Goal: Task Accomplishment & Management: Complete application form

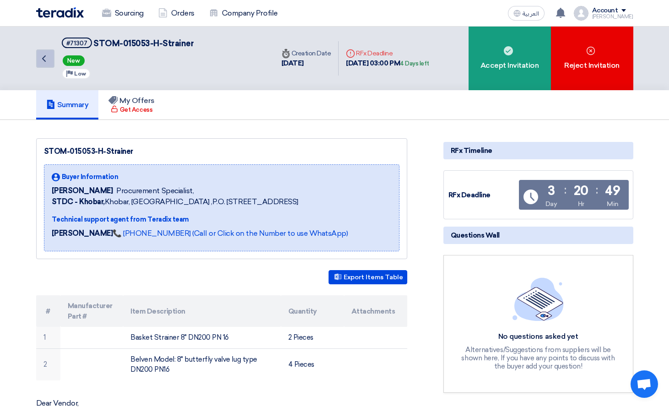
click at [48, 57] on icon "Back" at bounding box center [43, 58] width 11 height 11
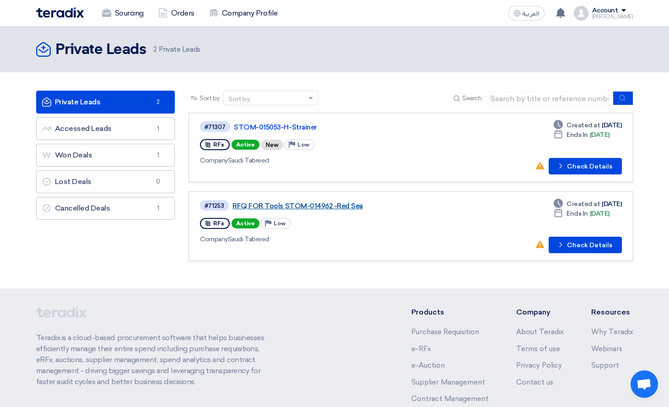
click at [310, 206] on link "RFQ FOR Tools STOM-014962 -Red Sea" at bounding box center [346, 206] width 229 height 8
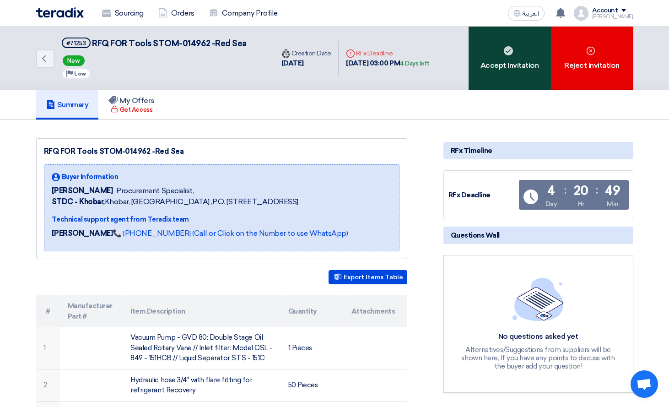
click at [505, 54] on icon at bounding box center [508, 50] width 9 height 9
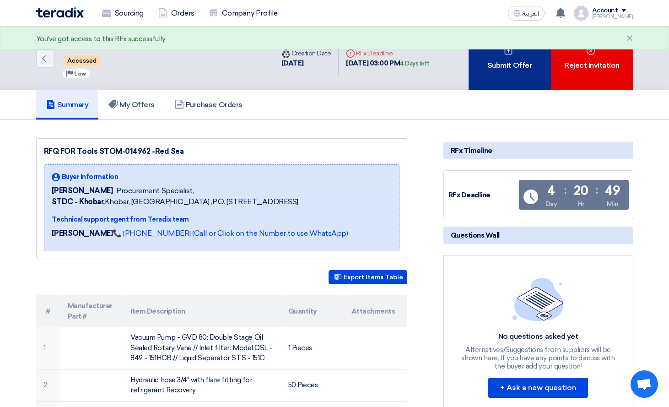
click at [502, 70] on div "Submit Offer" at bounding box center [510, 59] width 82 height 64
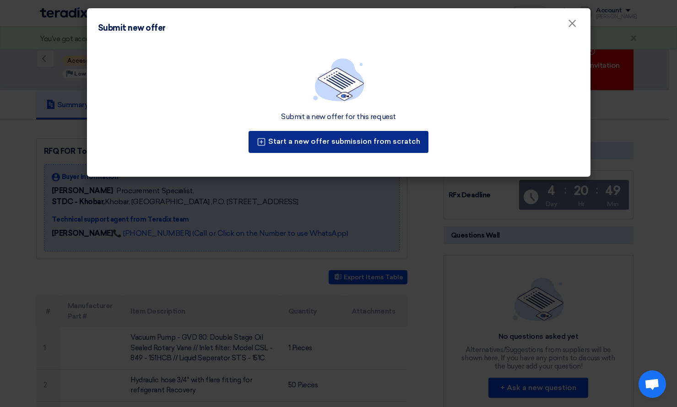
click at [350, 140] on button "Start a new offer submission from scratch" at bounding box center [338, 142] width 180 height 22
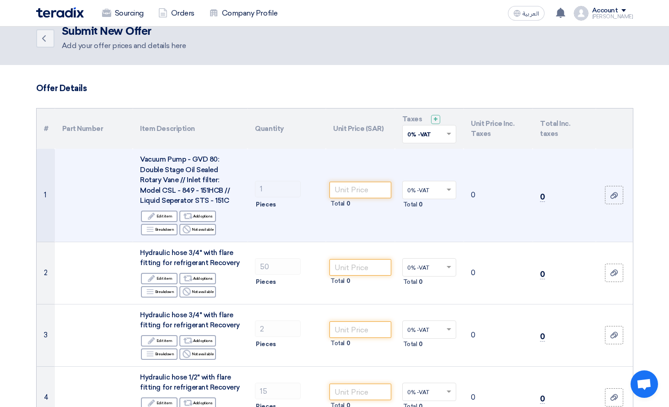
scroll to position [92, 0]
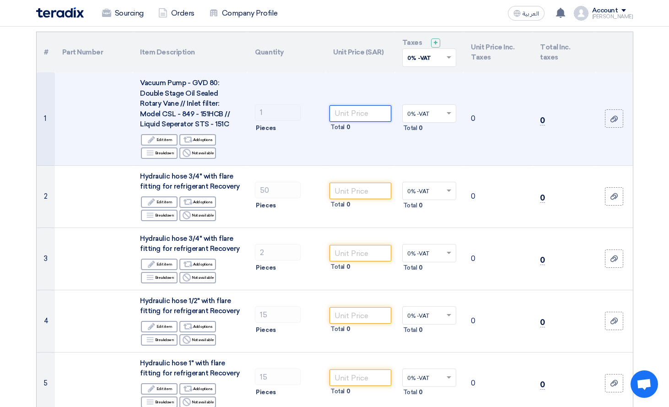
click at [356, 113] on input "number" at bounding box center [360, 113] width 62 height 16
click at [370, 113] on input "number" at bounding box center [360, 113] width 62 height 16
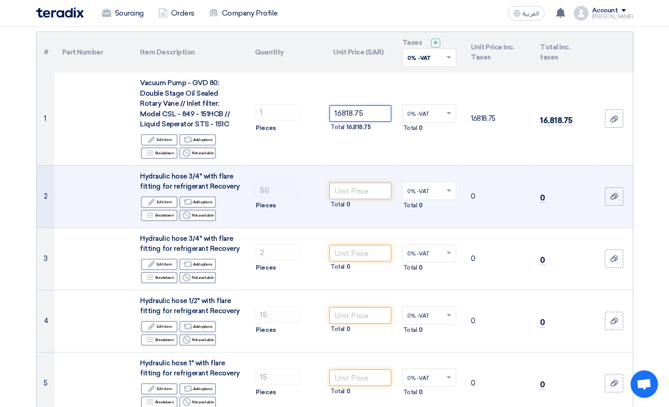
type input "16818.75"
click at [367, 194] on input "number" at bounding box center [360, 191] width 62 height 16
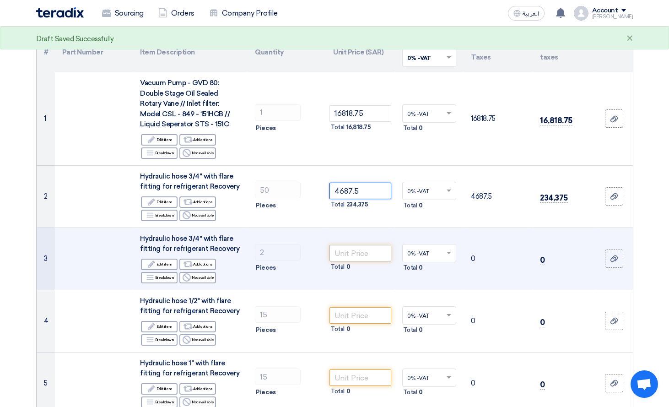
type input "4687.5"
click at [360, 247] on input "number" at bounding box center [360, 253] width 62 height 16
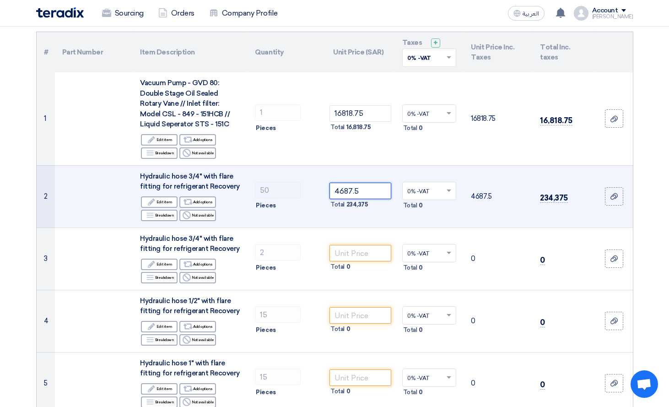
click at [373, 189] on input "4687.5" at bounding box center [360, 191] width 62 height 16
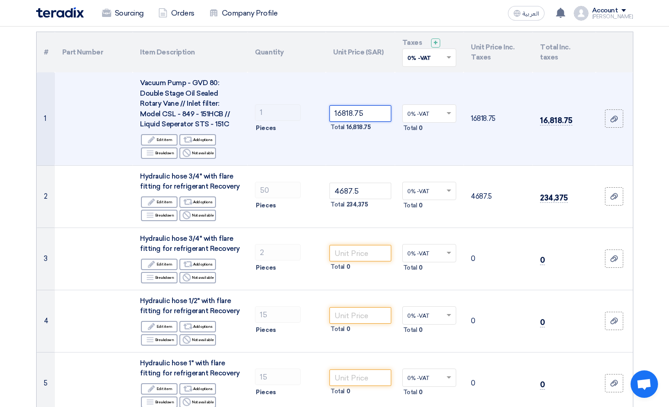
drag, startPoint x: 380, startPoint y: 117, endPoint x: 332, endPoint y: 117, distance: 48.5
click at [332, 117] on input "16818.75" at bounding box center [360, 113] width 62 height 16
type input "93.75"
click at [341, 137] on td "93.75 Total 93.75" at bounding box center [360, 118] width 69 height 93
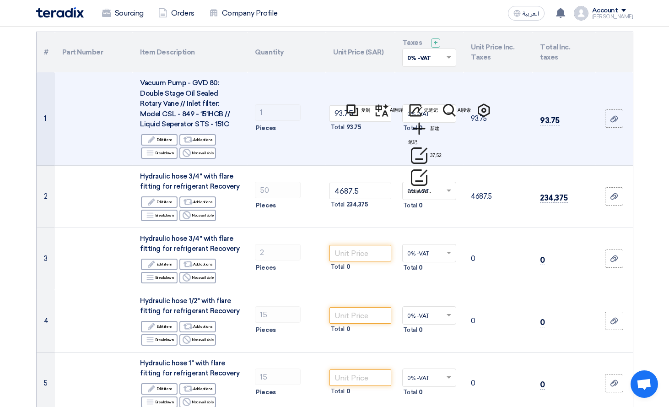
click at [410, 163] on td "0% -VAT × Total 0" at bounding box center [429, 118] width 69 height 93
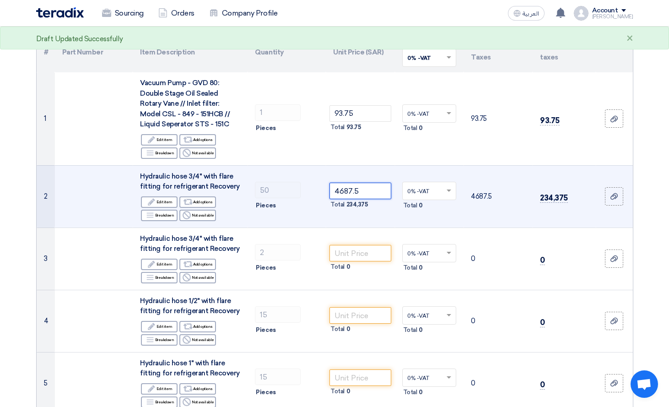
drag, startPoint x: 377, startPoint y: 186, endPoint x: 308, endPoint y: 186, distance: 68.6
click at [308, 186] on tr "2 Hydraulic hose 3/4" with flare fitting for refrigerant Recovery Edit Edit ite…" at bounding box center [335, 196] width 596 height 62
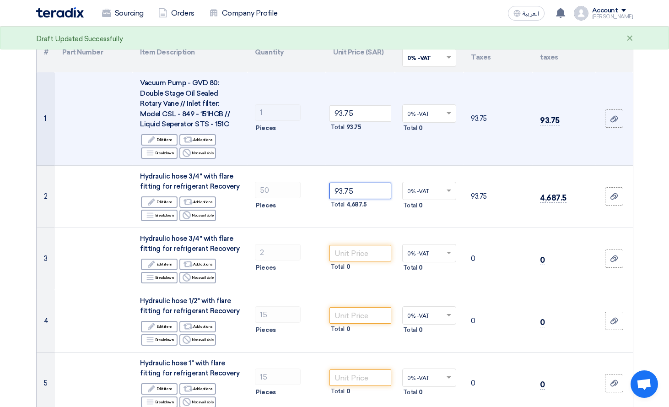
type input "93.75"
click at [304, 115] on tr "1 Vacuum Pump - GVD 80: Double Stage Oil Sealed Rotary Vane // Inlet filter: Mo…" at bounding box center [335, 118] width 596 height 93
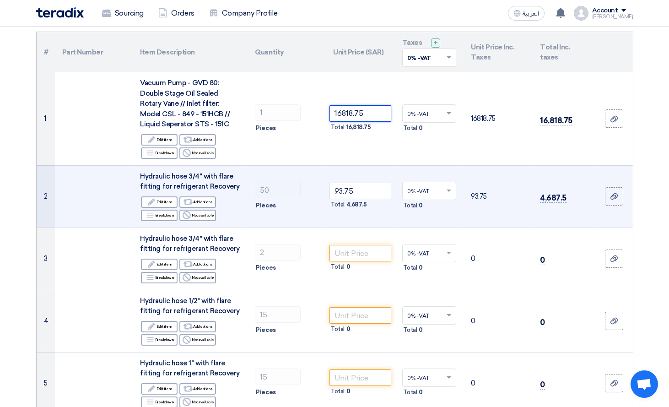
type input "16818.75"
click at [323, 168] on td "50 Pieces" at bounding box center [287, 196] width 78 height 62
drag, startPoint x: 361, startPoint y: 186, endPoint x: 383, endPoint y: 189, distance: 21.2
click at [383, 189] on input "93.75" at bounding box center [360, 191] width 62 height 16
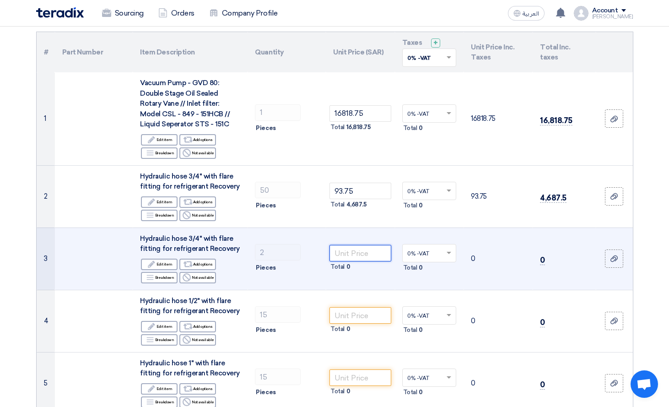
click at [364, 251] on input "number" at bounding box center [360, 253] width 62 height 16
type input "346.875"
click at [417, 276] on td "0% -VAT × Total 0" at bounding box center [429, 258] width 69 height 62
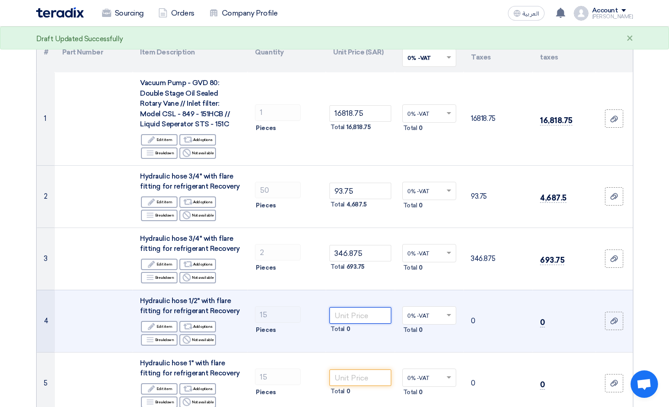
click at [361, 311] on input "number" at bounding box center [360, 315] width 62 height 16
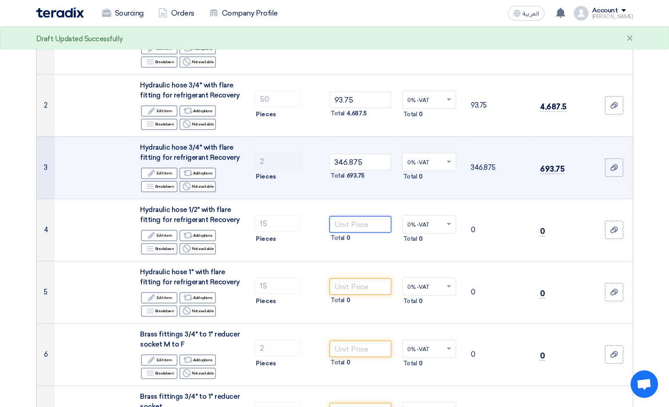
scroll to position [183, 0]
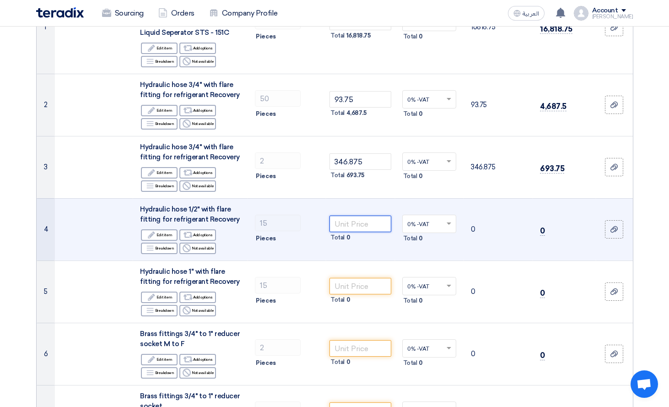
click at [373, 227] on input "number" at bounding box center [360, 224] width 62 height 16
click at [398, 254] on td "0% -VAT × Total 0" at bounding box center [429, 229] width 69 height 62
click at [334, 221] on input "11.25" at bounding box center [360, 224] width 62 height 16
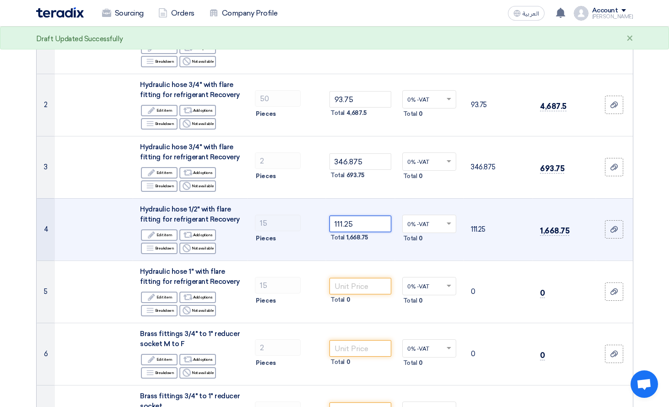
type input "111.25"
click at [396, 252] on td "0% -VAT × Total 0" at bounding box center [429, 229] width 69 height 62
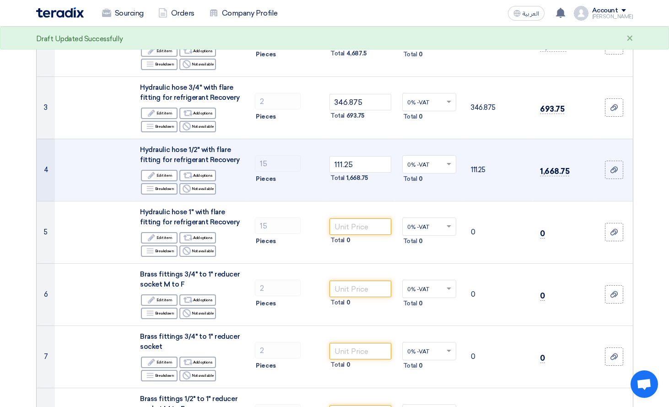
scroll to position [320, 0]
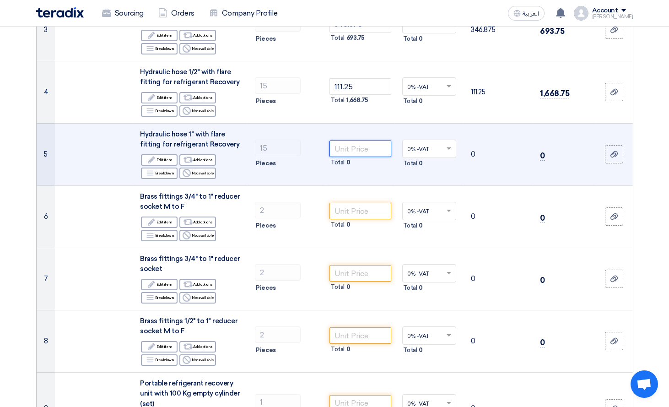
click at [350, 151] on input "number" at bounding box center [360, 148] width 62 height 16
type input "141.25"
click at [332, 179] on td "141.25 Total 2,118.75" at bounding box center [360, 154] width 69 height 62
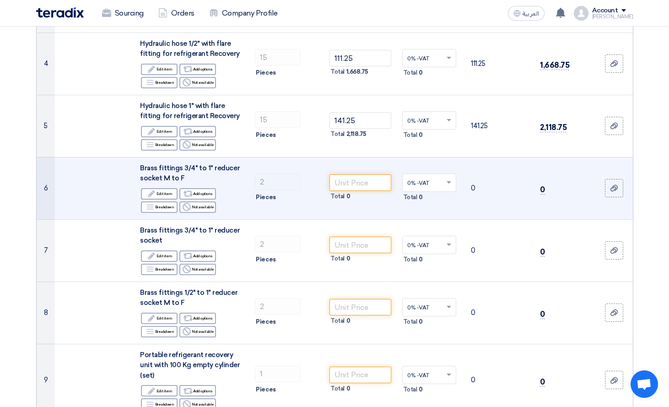
scroll to position [412, 0]
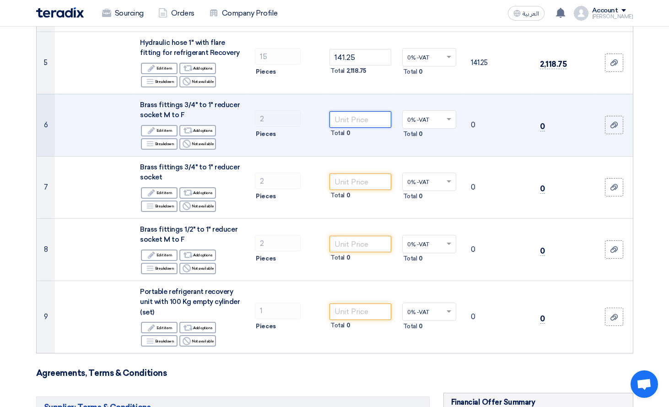
click at [372, 119] on input "number" at bounding box center [360, 119] width 62 height 16
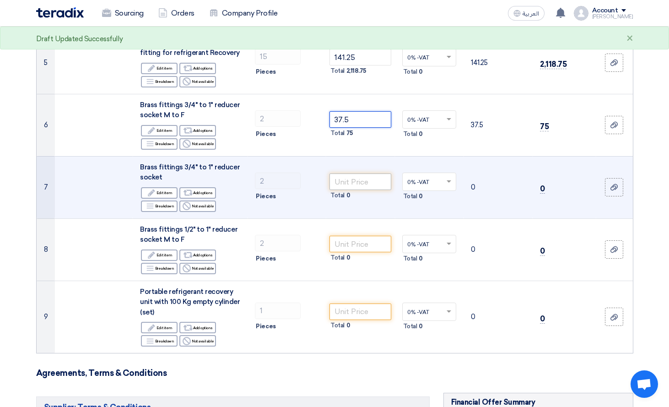
type input "37.5"
click at [345, 182] on input "number" at bounding box center [360, 181] width 62 height 16
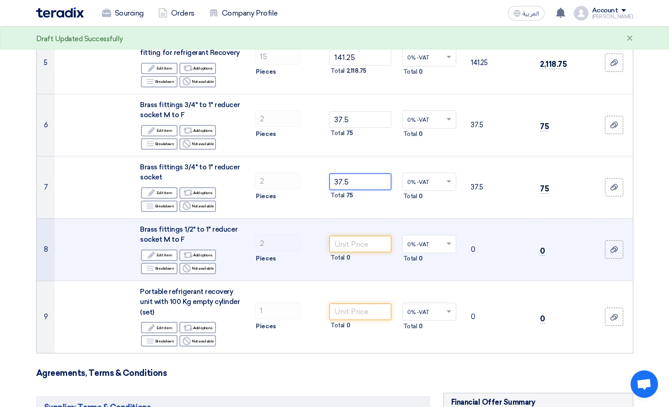
type input "37.5"
click at [345, 232] on td "Total 0" at bounding box center [360, 249] width 69 height 62
click at [347, 243] on input "number" at bounding box center [360, 244] width 62 height 16
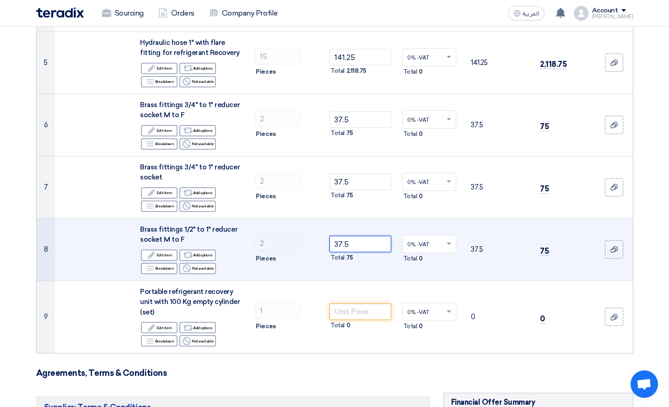
type input "37.5"
click at [295, 226] on td "2 Pieces" at bounding box center [287, 249] width 78 height 62
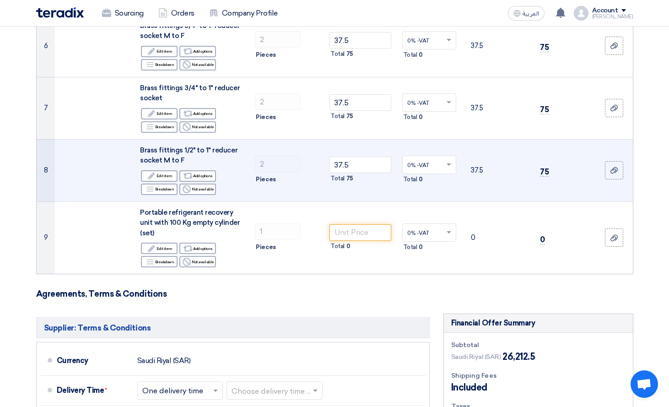
scroll to position [549, 0]
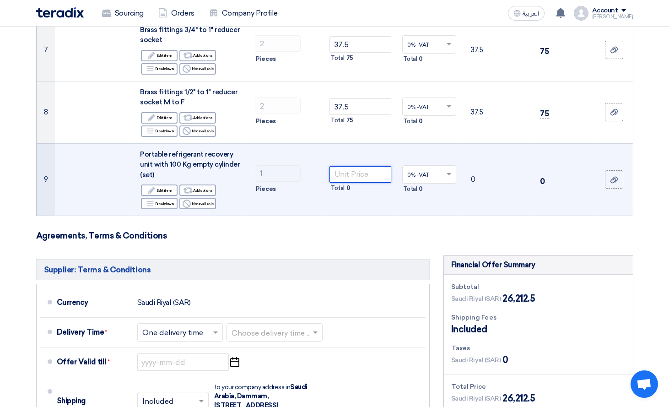
click at [349, 177] on input "number" at bounding box center [360, 174] width 62 height 16
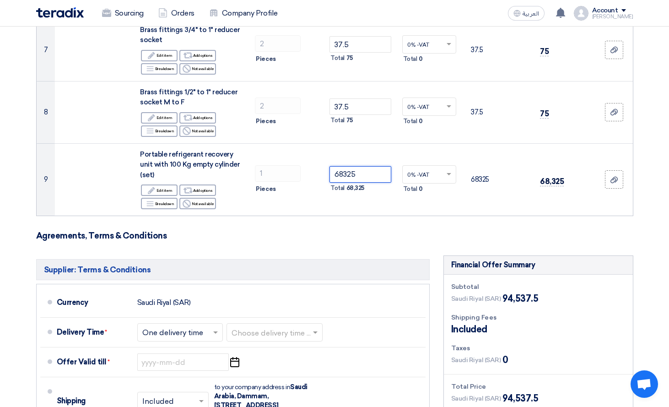
type input "68325"
click at [356, 216] on form "Offer Details # Part Number Item Description Quantity Unit Price (SAR) Taxes + …" at bounding box center [334, 60] width 597 height 1023
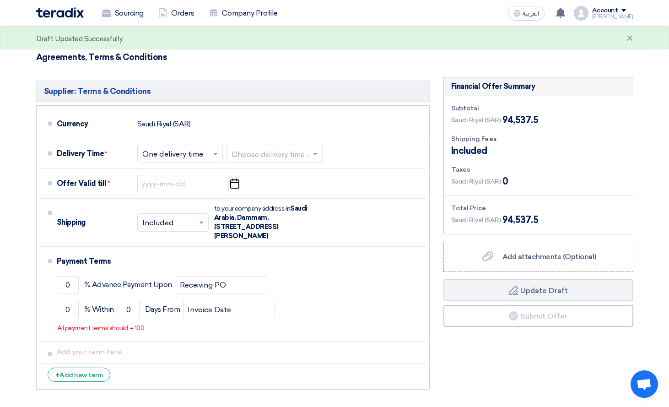
scroll to position [732, 0]
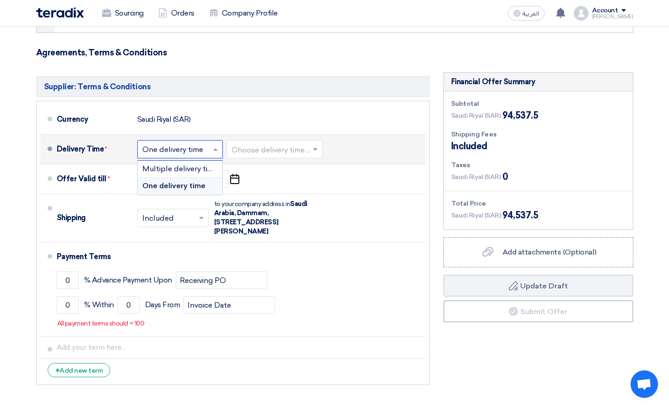
click at [217, 147] on span at bounding box center [216, 149] width 11 height 9
click at [186, 169] on span "Multiple delivery times" at bounding box center [181, 168] width 79 height 9
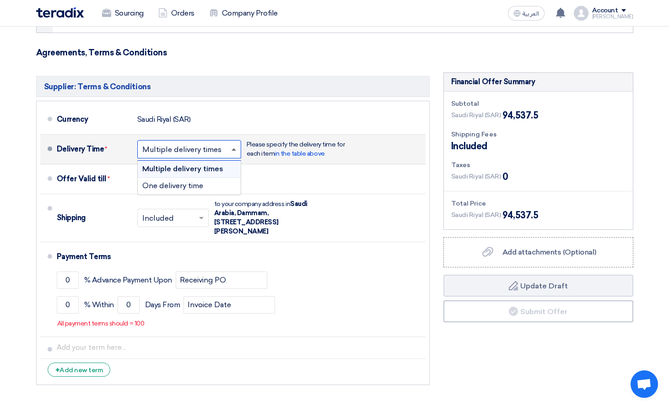
click at [233, 149] on span at bounding box center [234, 149] width 5 height 2
click at [195, 180] on div "One delivery time" at bounding box center [189, 186] width 103 height 16
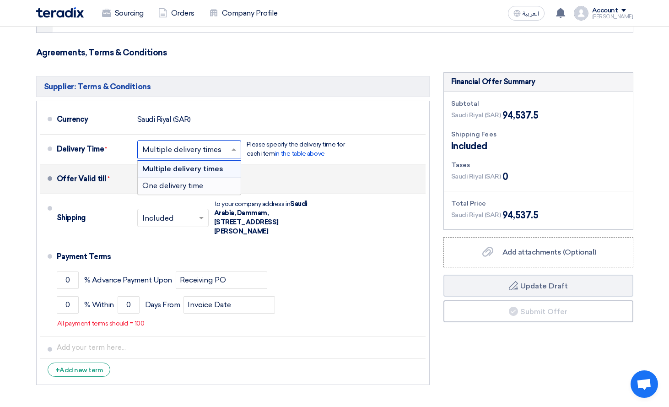
scroll to position [732, 0]
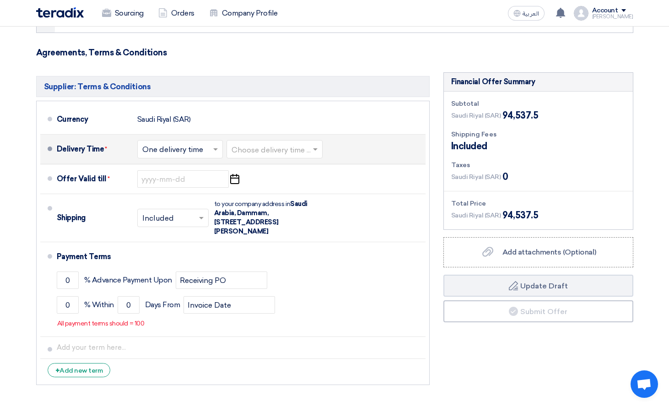
click at [280, 148] on input "text" at bounding box center [275, 150] width 87 height 13
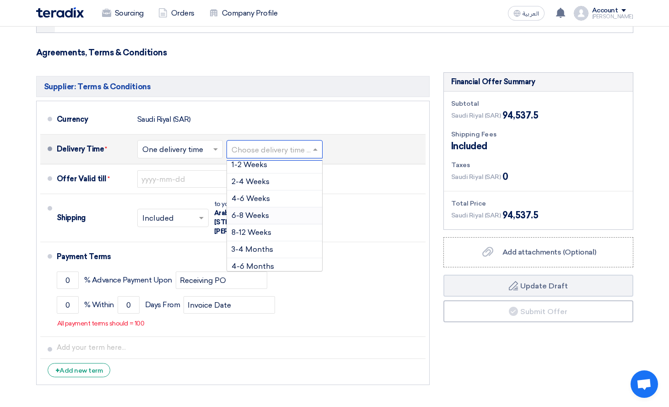
scroll to position [76, 0]
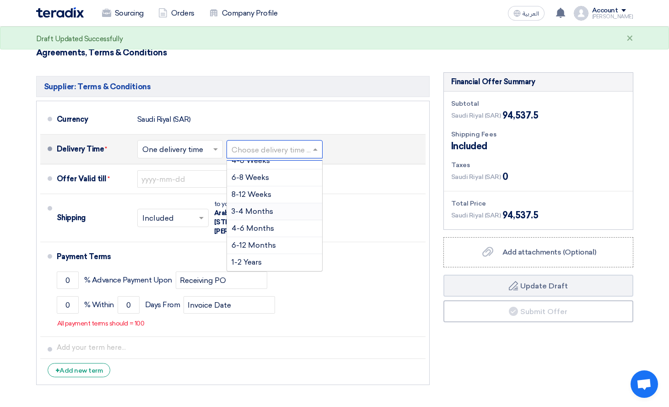
click at [276, 210] on div "3-4 Months" at bounding box center [274, 211] width 95 height 17
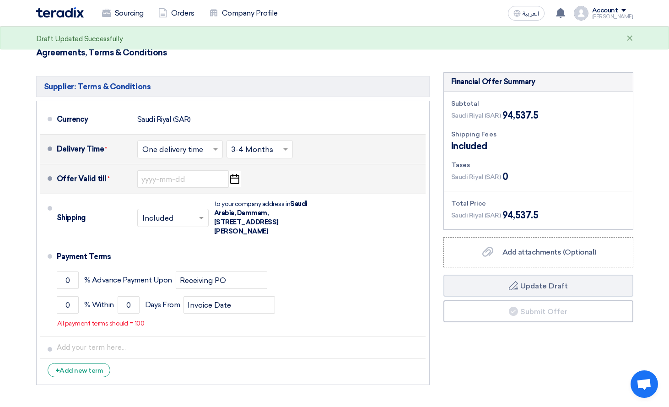
click at [331, 167] on li "Offer Valid till * Pick a date" at bounding box center [232, 179] width 385 height 30
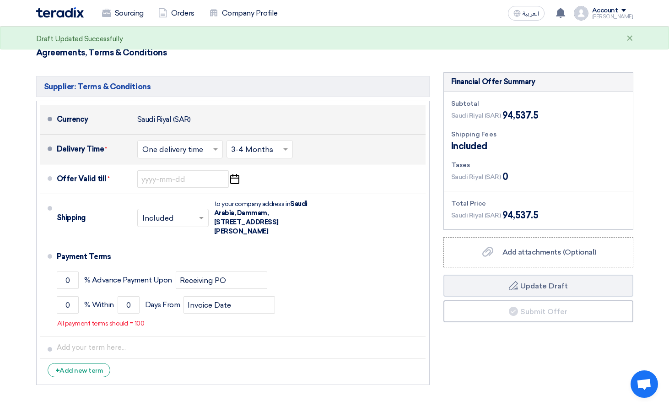
click at [322, 131] on li "Currency [GEOGRAPHIC_DATA] (SAR)" at bounding box center [232, 120] width 385 height 30
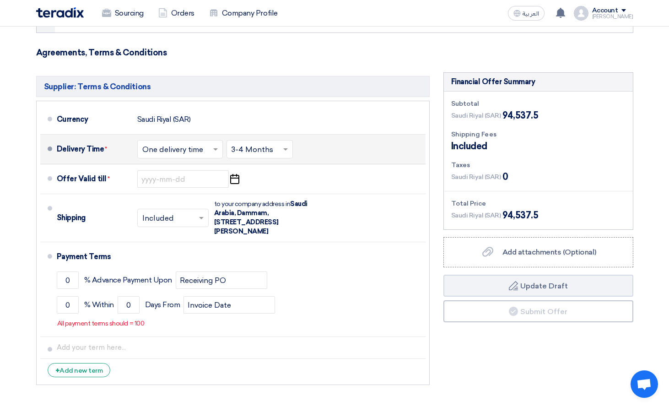
click at [286, 151] on span at bounding box center [286, 149] width 11 height 9
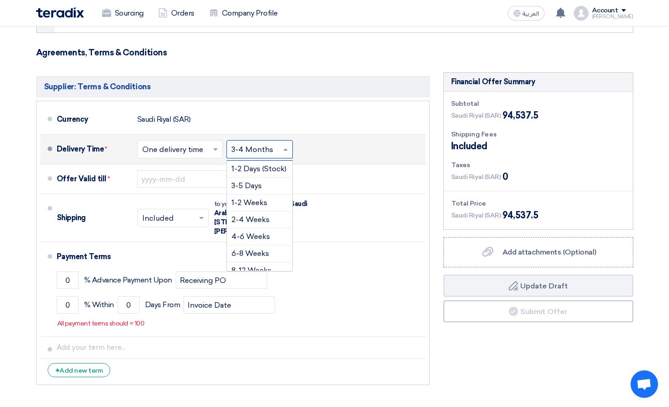
scroll to position [31, 0]
click at [283, 150] on span at bounding box center [285, 149] width 5 height 2
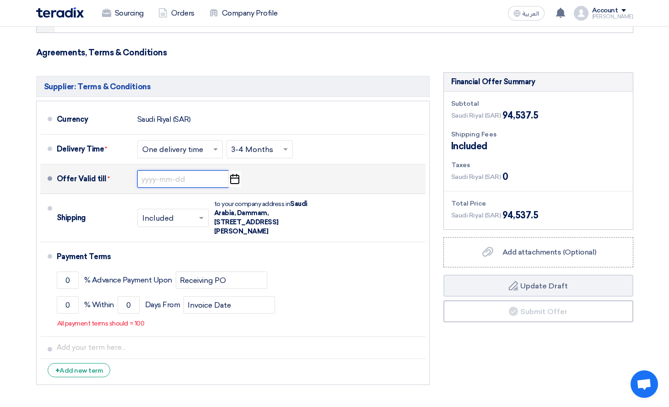
click at [198, 179] on input at bounding box center [183, 178] width 92 height 17
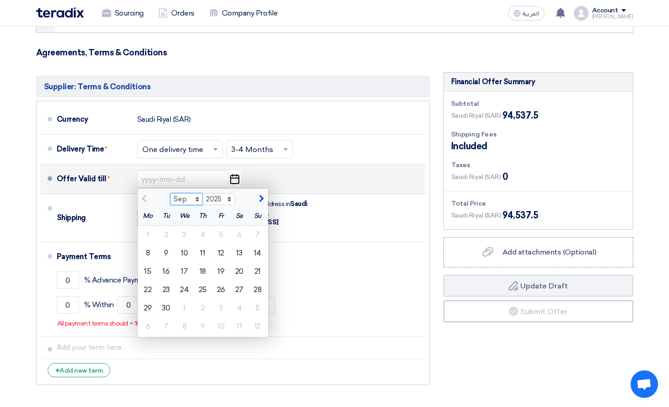
click at [197, 198] on select "Sep Oct Nov Dec" at bounding box center [186, 199] width 32 height 12
select select "10"
click at [170, 193] on select "Sep Oct Nov Dec" at bounding box center [186, 199] width 32 height 12
click at [221, 310] on div "31" at bounding box center [221, 308] width 18 height 18
type input "[DATE]"
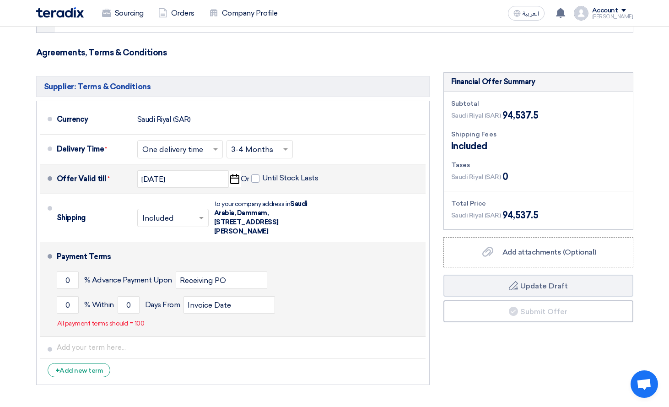
click at [290, 271] on div "0 % Advance Payment Upon Receiving PO" at bounding box center [239, 280] width 365 height 25
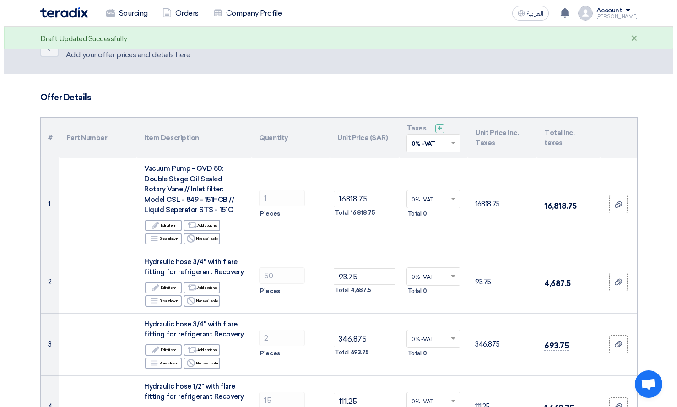
scroll to position [0, 0]
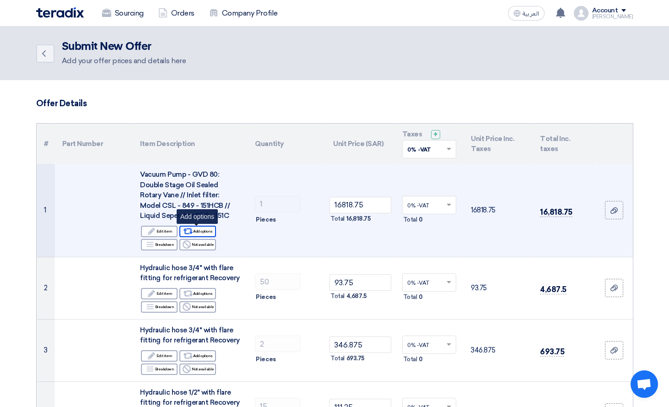
click at [194, 231] on div "Alternative Add options" at bounding box center [197, 231] width 37 height 11
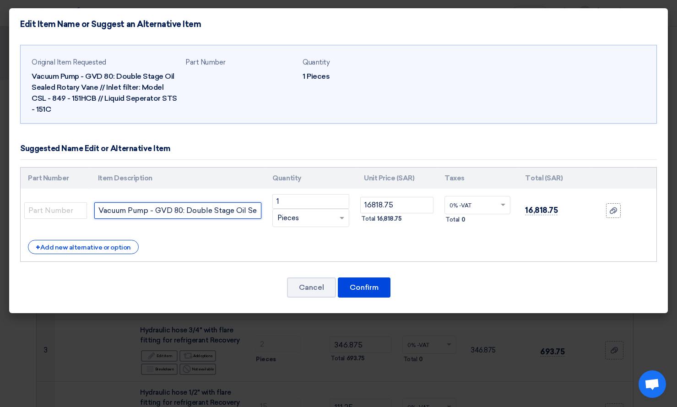
scroll to position [0, 301]
drag, startPoint x: 208, startPoint y: 215, endPoint x: 339, endPoint y: 210, distance: 131.9
click at [339, 210] on tr "Vacuum Pump - GVD 80: Double Stage Oil Sealed Rotary Vane // Inlet filter: Mode…" at bounding box center [339, 211] width 636 height 44
click at [243, 210] on input "Vacuum Pump - GVD 80: Double Stage Oil Sealed Rotary Vane // Inlet filter: Mode…" at bounding box center [177, 210] width 167 height 16
click at [255, 210] on input "Vacuum Pump - GVD 80: Double Stage Oil Sealed Rotary Vane // Inlet filter: Mode…" at bounding box center [177, 210] width 167 height 16
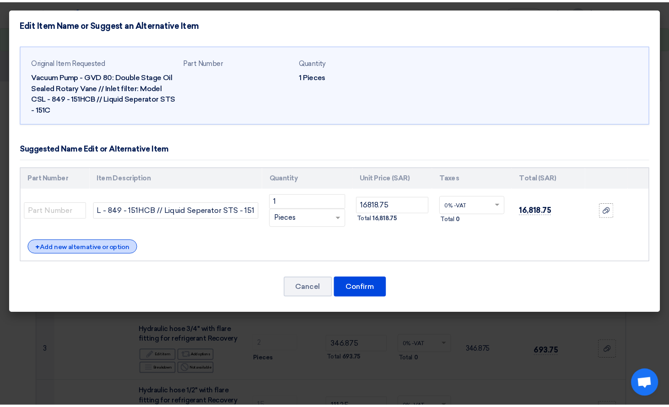
scroll to position [0, 0]
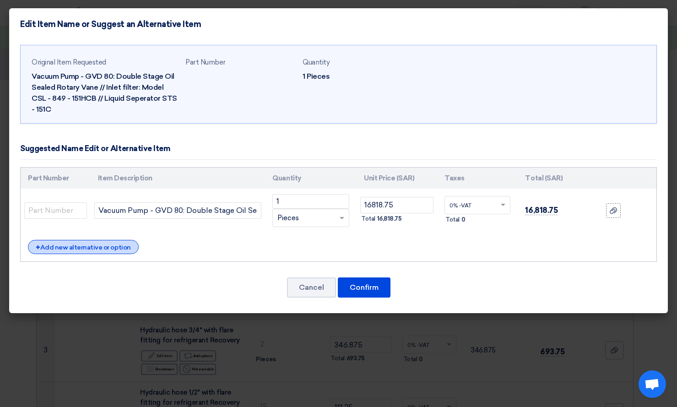
click at [114, 248] on div "+ Add new alternative or option" at bounding box center [83, 247] width 111 height 14
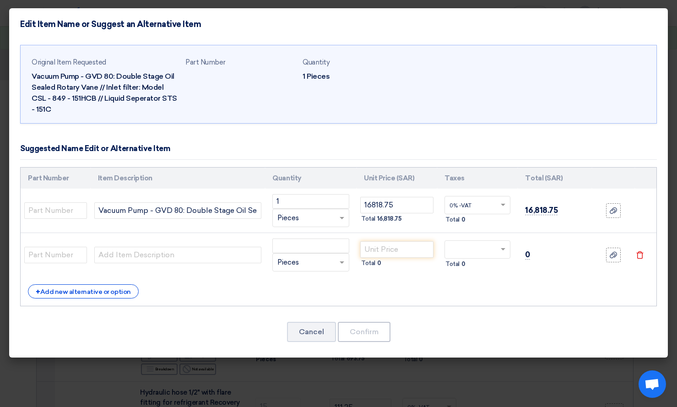
drag, startPoint x: 297, startPoint y: 17, endPoint x: 495, endPoint y: 7, distance: 197.9
click at [495, 7] on modal-container "Edit Item Name or Suggest an Alternative Item Original Item Requested Vacuum Pu…" at bounding box center [338, 203] width 677 height 407
drag, startPoint x: 71, startPoint y: 253, endPoint x: 98, endPoint y: 251, distance: 27.5
click at [71, 253] on input "text" at bounding box center [55, 255] width 63 height 16
click at [151, 247] on input "text" at bounding box center [177, 255] width 167 height 16
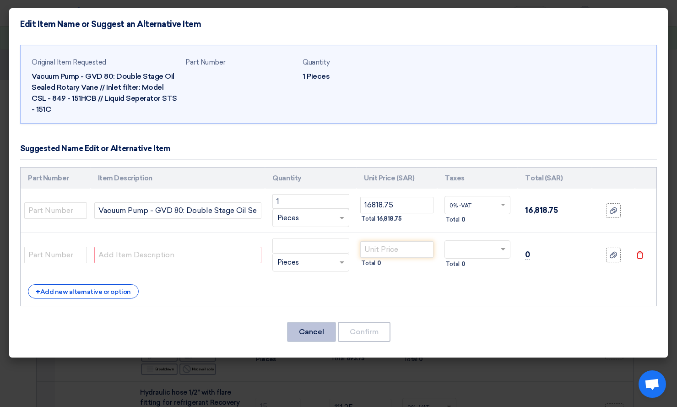
click at [320, 329] on button "Cancel" at bounding box center [311, 332] width 49 height 20
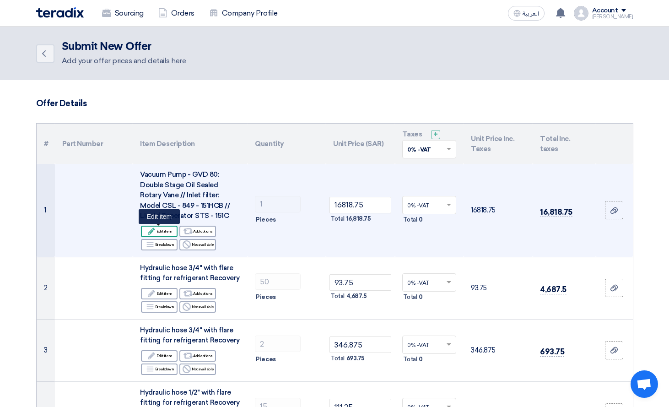
click at [153, 229] on div "Edit Edit item" at bounding box center [159, 231] width 37 height 11
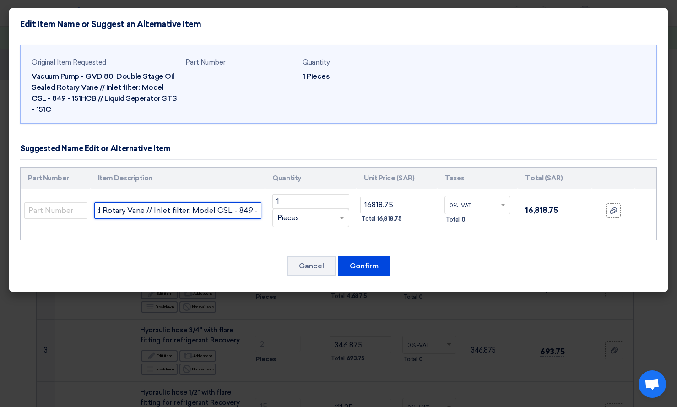
scroll to position [0, 301]
drag, startPoint x: 104, startPoint y: 210, endPoint x: 323, endPoint y: 210, distance: 219.2
click at [350, 210] on tr "Vacuum Pump - GVD 80: Double Stage Oil Sealed Rotary Vane // Inlet filter: Mode…" at bounding box center [339, 211] width 636 height 44
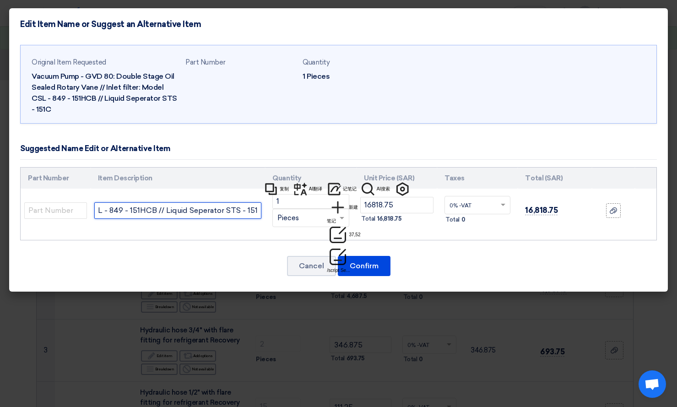
click at [219, 206] on input "Vacuum Pump - GVD 80: Double Stage Oil Sealed Rotary Vane // Inlet filter: Mode…" at bounding box center [177, 210] width 167 height 16
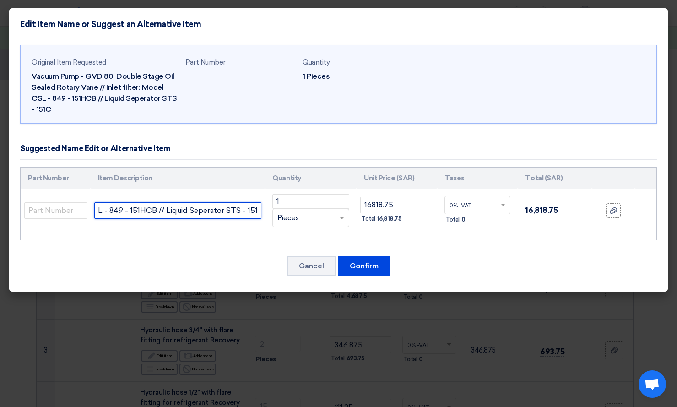
click at [257, 210] on input "Vacuum Pump - GVD 80: Double Stage Oil Sealed Rotary Vane // Inlet filter: Mode…" at bounding box center [177, 210] width 167 height 16
drag, startPoint x: 255, startPoint y: 209, endPoint x: 370, endPoint y: 206, distance: 114.9
click at [370, 206] on tr "Vacuum Pump - GVD 80: Double Stage Oil Sealed Rotary Vane // Inlet filter: Mode…" at bounding box center [339, 211] width 636 height 44
click at [259, 210] on input "Vacuum Pump - GVD 80: Double Stage Oil Sealed Rotary Vane // Inlet filter: Mode…" at bounding box center [177, 210] width 167 height 16
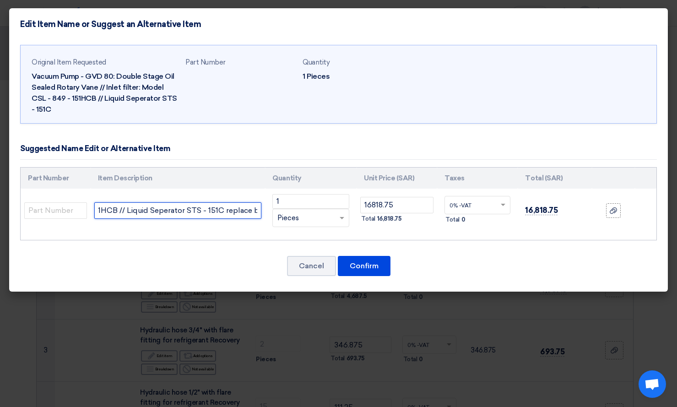
click at [220, 210] on input "Vacuum Pump - GVD 80: Double Stage Oil Sealed Rotary Vane // Inlet filter: Mode…" at bounding box center [177, 210] width 167 height 16
click at [259, 215] on input "Vacuum Pump - GVD 80: Double Stage Oil Sealed Rotary Vane // Inlet filter: Mode…" at bounding box center [177, 210] width 167 height 16
paste input "EVP vacuum pump"
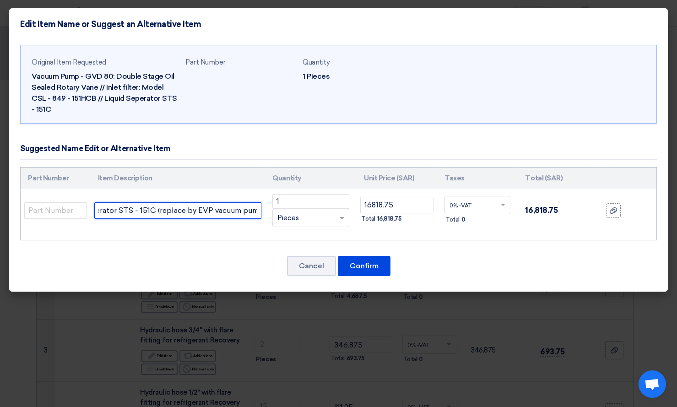
click at [259, 210] on input "Vacuum Pump - GVD 80: Double Stage Oil Sealed Rotary Vane // Inlet filter: Mode…" at bounding box center [177, 210] width 167 height 16
click at [257, 210] on input "Vacuum Pump - GVD 80: Double Stage Oil Sealed Rotary Vane // Inlet filter: Mode…" at bounding box center [177, 210] width 167 height 16
click at [257, 211] on input "Vacuum Pump - GVD 80: Double Stage Oil Sealed Rotary Vane // Inlet filter: Mode…" at bounding box center [177, 210] width 167 height 16
click at [248, 216] on input "Vacuum Pump - GVD 80: Double Stage Oil Sealed Rotary Vane // Inlet filter: Mode…" at bounding box center [177, 210] width 167 height 16
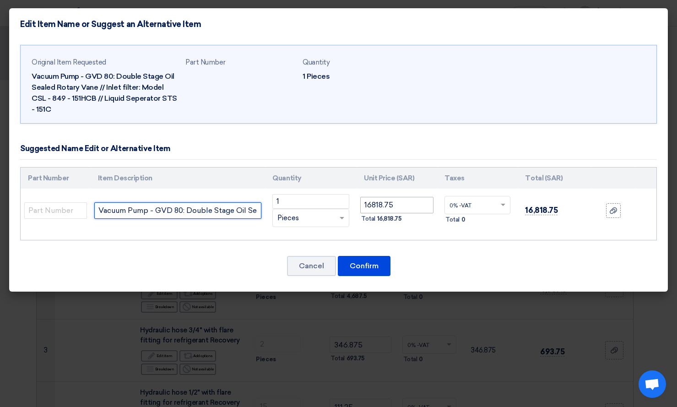
scroll to position [0, 409]
drag, startPoint x: 244, startPoint y: 210, endPoint x: 404, endPoint y: 205, distance: 159.8
click at [404, 205] on tr "Vacuum Pump - GVD 80: Double Stage Oil Sealed Rotary Vane // Inlet filter: Mode…" at bounding box center [339, 211] width 636 height 44
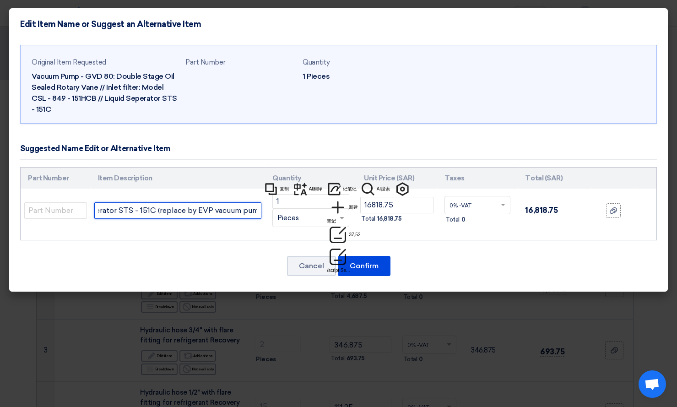
click at [259, 213] on input "Vacuum Pump - GVD 80: Double Stage Oil Sealed Rotary Vane // Inlet filter: Mode…" at bounding box center [177, 210] width 167 height 16
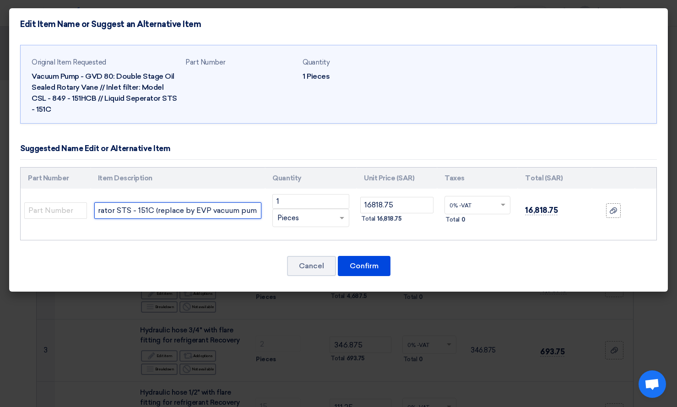
paste input "2XZ-25C"
click at [259, 210] on input "Vacuum Pump - GVD 80: Double Stage Oil Sealed Rotary Vane // Inlet filter: Mode…" at bounding box center [177, 210] width 167 height 16
type input "Vacuum Pump - GVD 80: Double Stage Oil Sealed Rotary Vane // Inlet filter: Mode…"
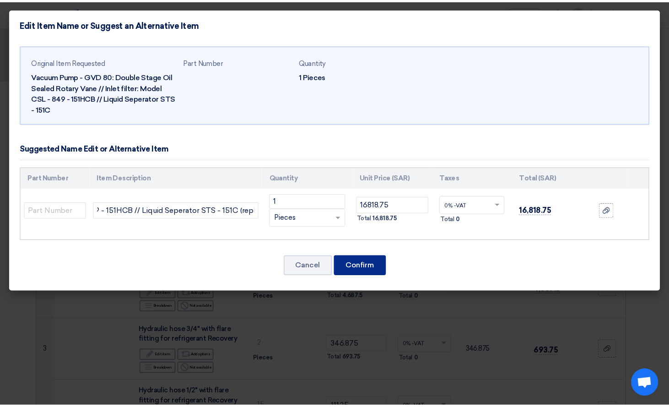
scroll to position [0, 0]
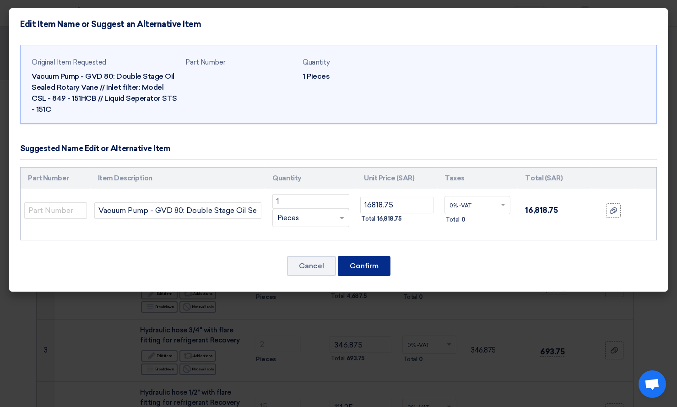
click at [359, 263] on button "Confirm" at bounding box center [364, 266] width 53 height 20
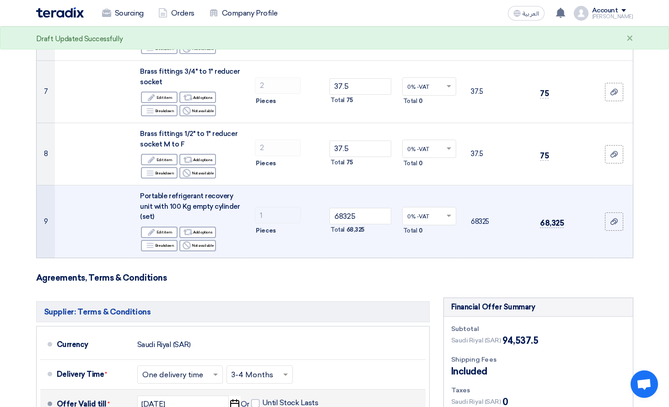
scroll to position [549, 0]
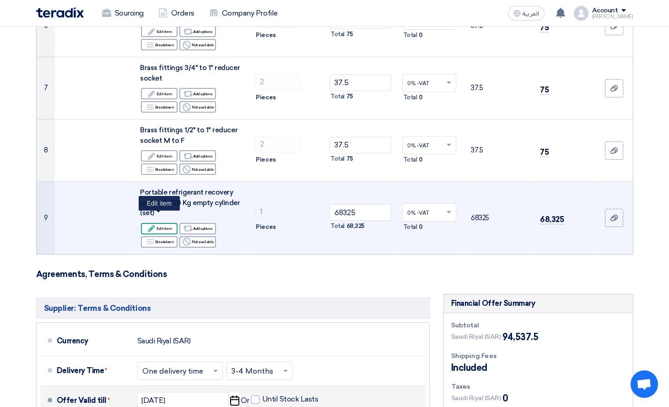
click at [162, 223] on div "Edit Edit item" at bounding box center [159, 228] width 37 height 11
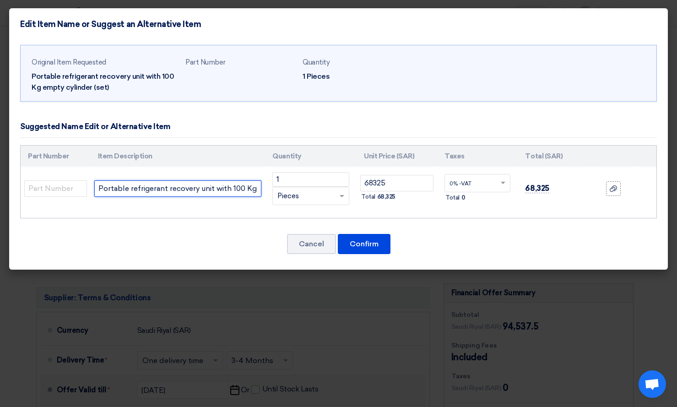
scroll to position [0, 67]
drag, startPoint x: 234, startPoint y: 189, endPoint x: 423, endPoint y: 188, distance: 188.5
click at [423, 188] on tr "Portable refrigerant recovery unit with 100 Kg empty cylinder (set) 1 RFQ_STEP1…" at bounding box center [339, 189] width 636 height 44
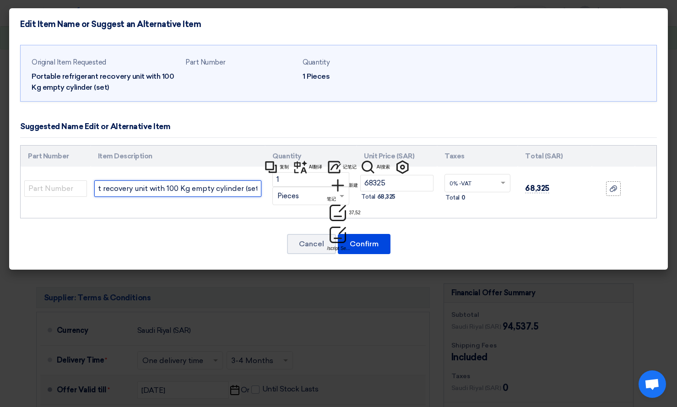
click at [254, 189] on input "Portable refrigerant recovery unit with 100 Kg empty cylinder (set)" at bounding box center [177, 188] width 167 height 16
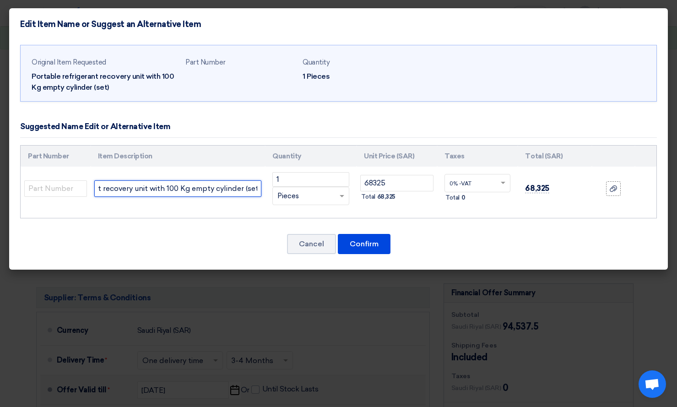
click at [257, 191] on input "Portable refrigerant recovery unit with 100 Kg empty cylinder (set)" at bounding box center [177, 188] width 167 height 16
type input "Portable refrigerant recovery unit with 100 Kg empty cylinder (set)"
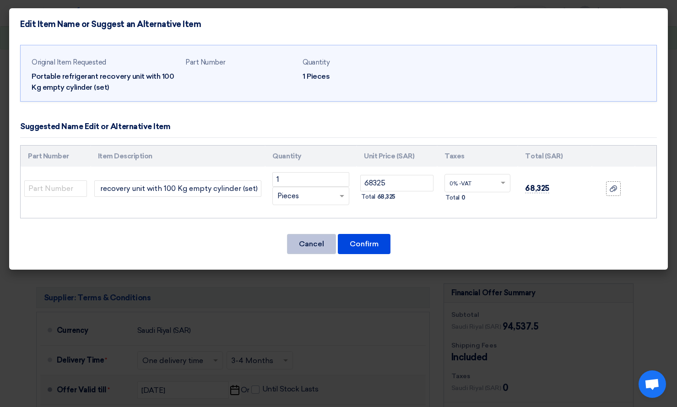
click at [308, 249] on button "Cancel" at bounding box center [311, 244] width 49 height 20
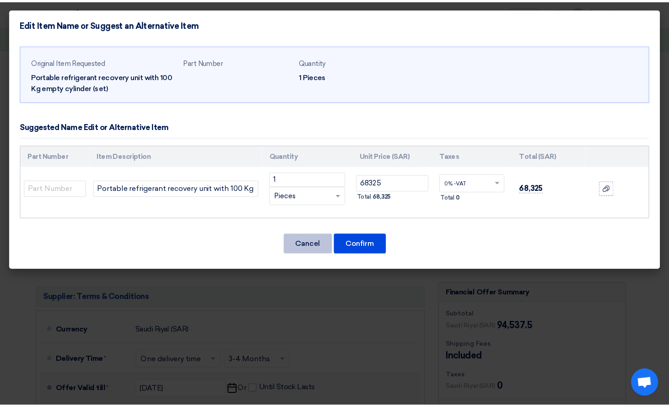
scroll to position [549, 0]
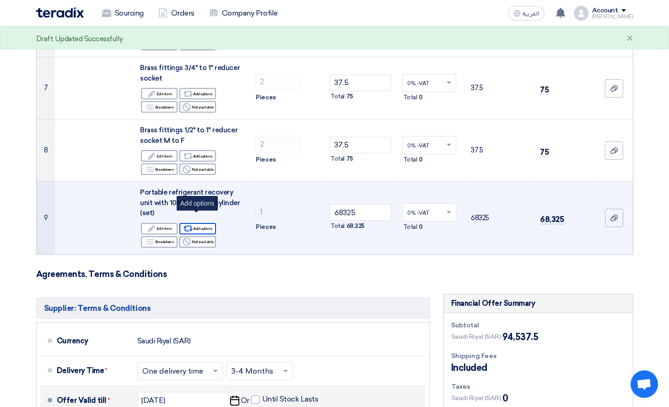
click at [201, 223] on div "Alternative Add options" at bounding box center [197, 228] width 37 height 11
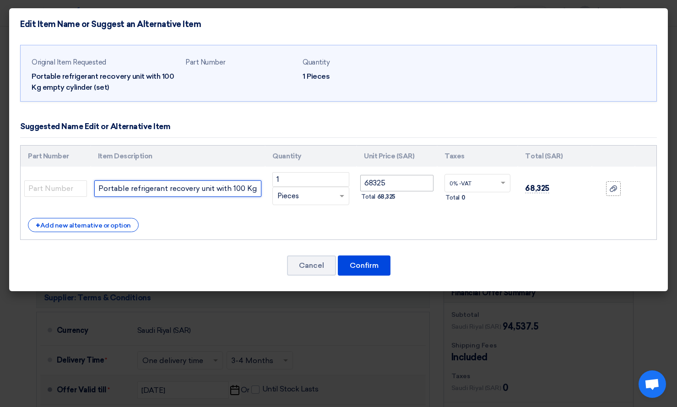
scroll to position [0, 67]
drag, startPoint x: 196, startPoint y: 188, endPoint x: 385, endPoint y: 185, distance: 189.4
click at [385, 185] on tr "Portable refrigerant recovery unit with 100 Kg empty cylinder (set) 1 RFQ_STEP1…" at bounding box center [339, 189] width 636 height 44
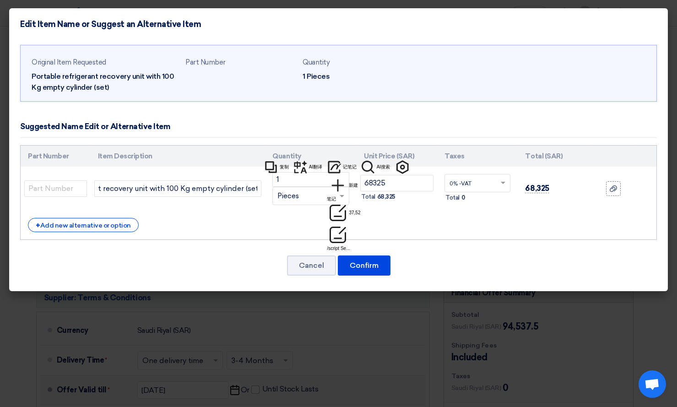
scroll to position [0, 0]
click at [262, 189] on td "Portable refrigerant recovery unit with 100 Kg empty cylinder (set)" at bounding box center [178, 189] width 175 height 44
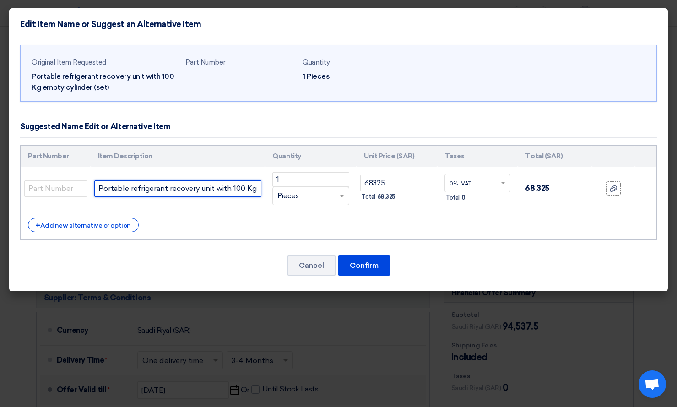
click at [257, 189] on input "Portable refrigerant recovery unit with 100 Kg empty cylinder (set)" at bounding box center [177, 188] width 167 height 16
drag, startPoint x: 199, startPoint y: 189, endPoint x: 438, endPoint y: 189, distance: 238.8
click at [438, 189] on tr "Portable refrigerant recovery unit with 100 Kg empty cylinder (set) 1 RFQ_STEP1…" at bounding box center [339, 189] width 636 height 44
click at [259, 188] on input "Portable refrigerant recovery unit with 100 Kg empty cylinder (set)" at bounding box center [177, 188] width 167 height 16
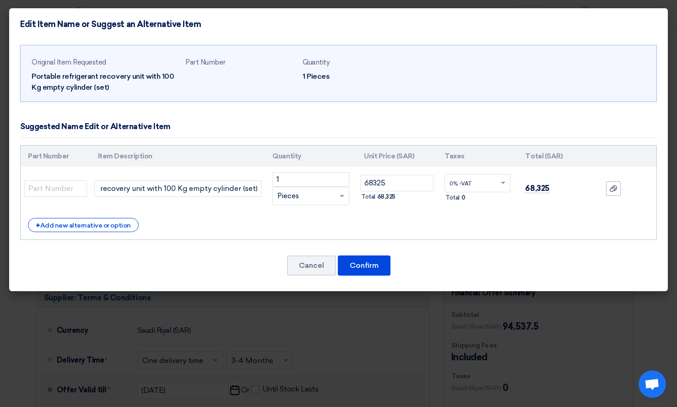
scroll to position [0, 0]
click at [147, 61] on div "Original Item Requested" at bounding box center [105, 62] width 146 height 11
drag, startPoint x: 225, startPoint y: 191, endPoint x: 389, endPoint y: 194, distance: 164.3
click at [389, 194] on tr "Portable refrigerant recovery unit with 100 Kg empty cylinder (set) 1 RFQ_STEP1…" at bounding box center [339, 189] width 636 height 44
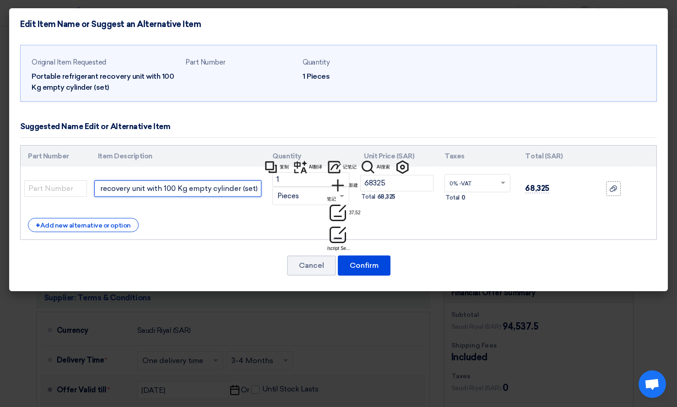
click at [259, 190] on input "Portable refrigerant recovery unit with 100 Kg empty cylinder (set)" at bounding box center [177, 188] width 167 height 16
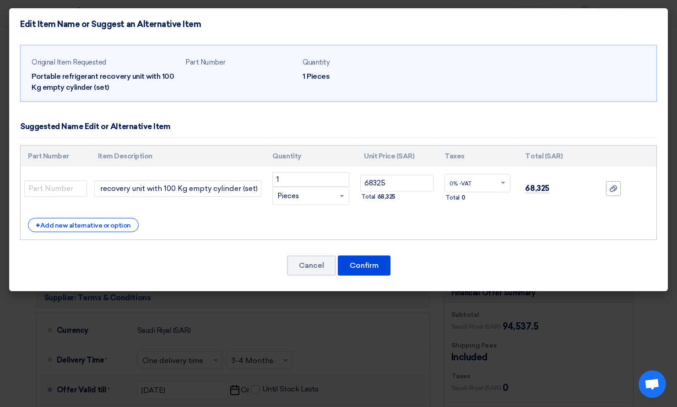
scroll to position [0, 0]
click at [199, 194] on input "Portable refrigerant recovery unit with 100 Kg empty cylinder (set)" at bounding box center [177, 188] width 167 height 16
drag, startPoint x: 218, startPoint y: 188, endPoint x: 355, endPoint y: 189, distance: 136.8
click at [355, 189] on tr "Portable refrigerant recovery unit with 100 Kg empty cylinder (set) 1 RFQ_STEP1…" at bounding box center [339, 189] width 636 height 44
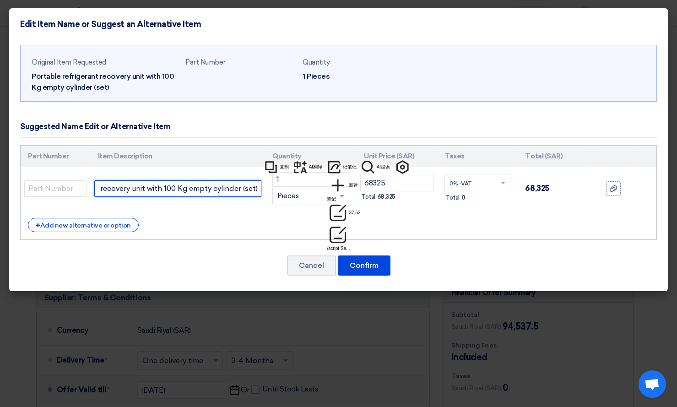
click at [255, 190] on input "Portable refrigerant recovery unit with 100 Kg empty cylinder (set)" at bounding box center [177, 188] width 167 height 16
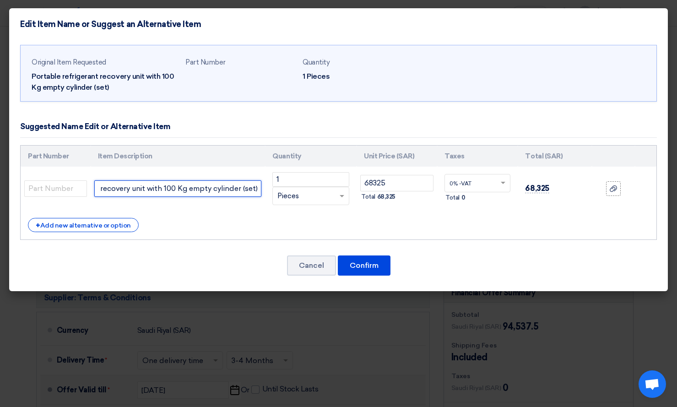
paste input "Model Number- WFL18 R22/R134A, R407C etc"
type input "Portable refrigerant recovery unit with 100 Kg empty cylinder (set) Model Numbe…"
click at [263, 215] on div "Part Number Item Description Quantity Unit Price (SAR) Taxes Total (SAR) 1" at bounding box center [338, 192] width 636 height 95
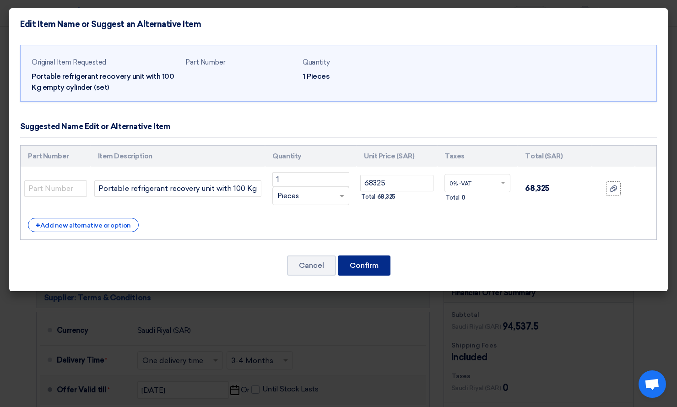
click at [356, 261] on button "Confirm" at bounding box center [364, 265] width 53 height 20
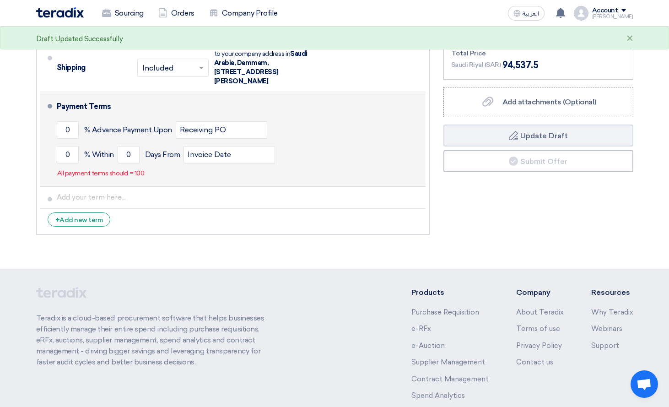
scroll to position [915, 0]
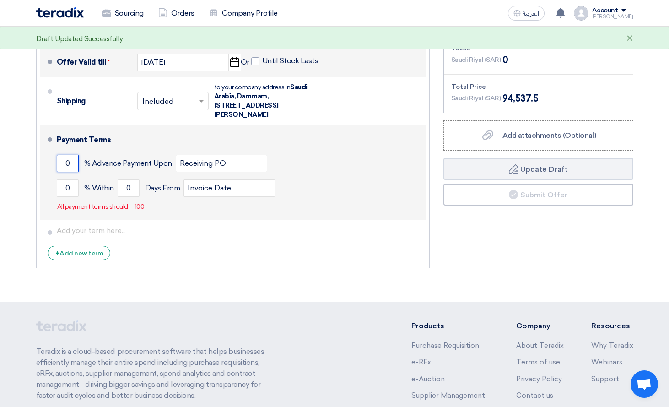
drag, startPoint x: 75, startPoint y: 150, endPoint x: 48, endPoint y: 151, distance: 27.5
click at [48, 151] on li "Payment Terms 0 % Advance Payment Upon Receiving PO 0 % Within 0" at bounding box center [232, 172] width 385 height 95
type input "50"
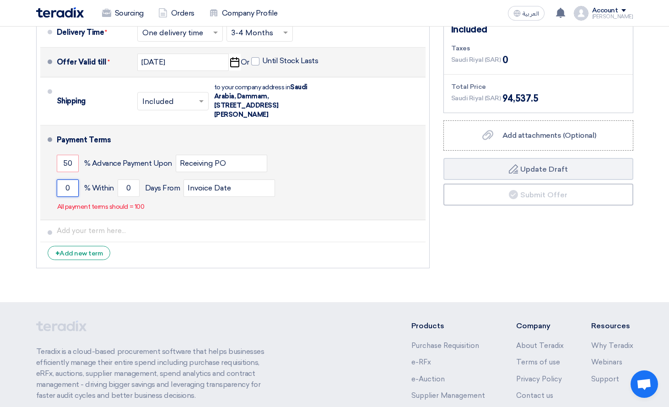
drag, startPoint x: 67, startPoint y: 175, endPoint x: 75, endPoint y: 177, distance: 8.4
click at [75, 179] on input "0" at bounding box center [68, 187] width 22 height 17
type input "50"
click at [350, 203] on div "Payment Terms 50 % Advance Payment Upon Receiving PO 50 % Within 0 Invoice Date" at bounding box center [239, 172] width 365 height 87
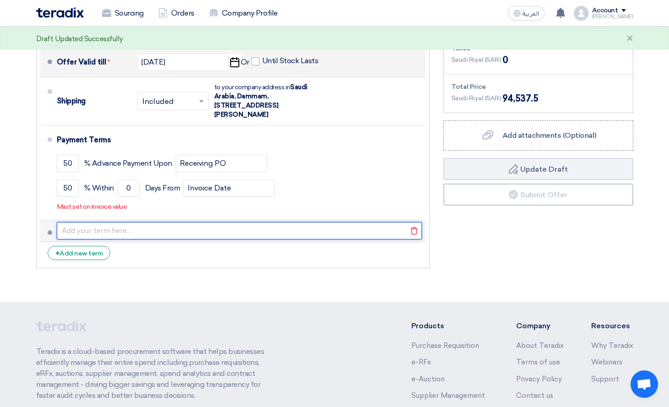
click at [97, 222] on input "text" at bounding box center [239, 230] width 365 height 17
paste input "Payment : - Bank transfer 50% advance and balance 50% before shipping"
type input "Payment : - Bank transfer 50% advance and balance 50% before shipping"
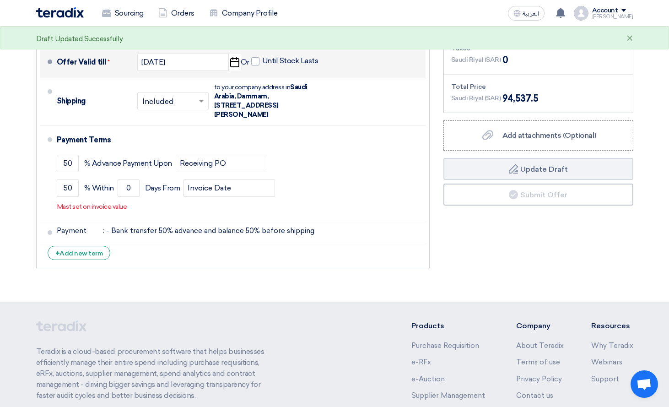
click at [242, 242] on li "+ Add new term" at bounding box center [232, 253] width 385 height 22
click at [93, 246] on div "+ Add new term" at bounding box center [79, 253] width 63 height 14
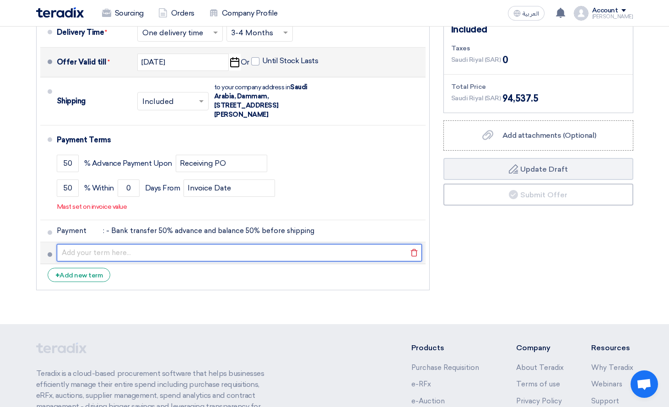
drag, startPoint x: 133, startPoint y: 241, endPoint x: 139, endPoint y: 241, distance: 5.5
click at [133, 244] on input "text" at bounding box center [239, 252] width 365 height 17
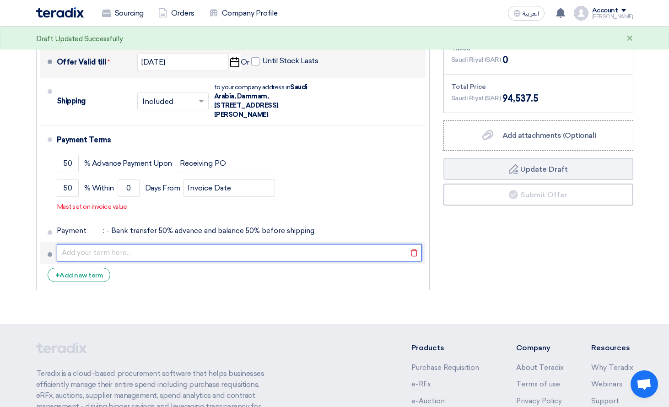
click at [133, 246] on input "text" at bounding box center [239, 252] width 365 height 17
paste input "Shipment : - DDP, Charges included by sea"
click at [254, 244] on input "Shipment : - DDP, Charges included by sea" at bounding box center [239, 252] width 365 height 17
click at [251, 246] on input "Shipment : - DDP, Charges included by sea" at bounding box center [239, 252] width 365 height 17
paste input "from [GEOGRAPHIC_DATA] to [GEOGRAPHIC_DATA]"
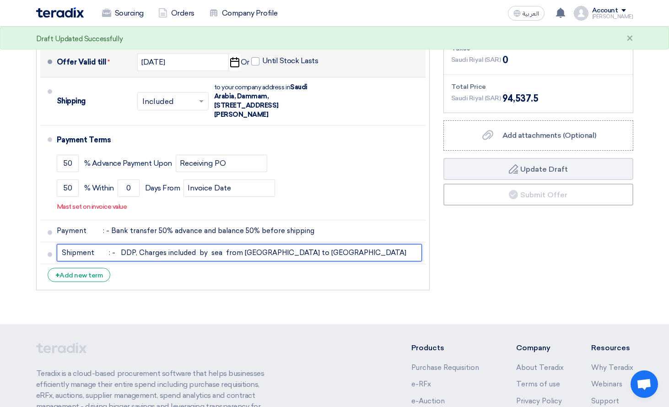
type input "Shipment : - DDP, Charges included by sea from [GEOGRAPHIC_DATA] to [GEOGRAPHIC…"
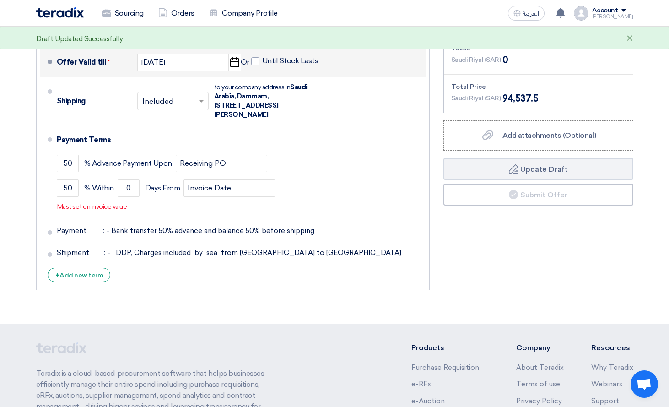
click at [213, 267] on li "+ Add new term" at bounding box center [232, 275] width 385 height 22
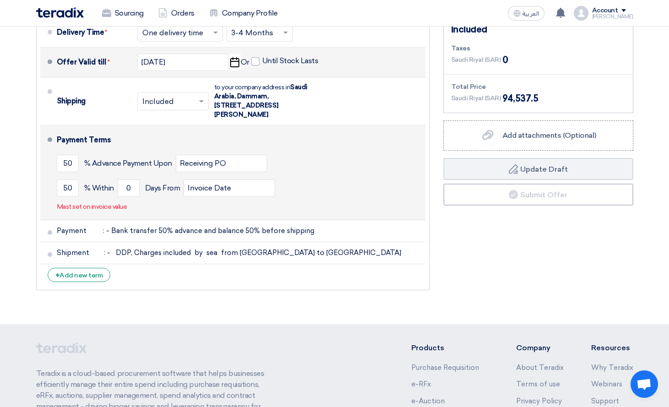
click at [223, 129] on div "Payment Terms" at bounding box center [236, 140] width 358 height 22
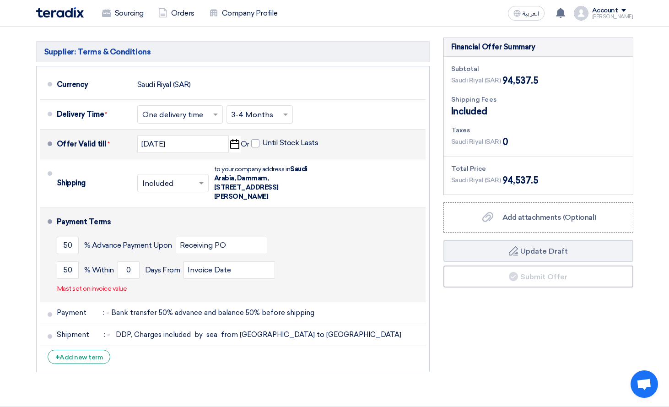
scroll to position [824, 0]
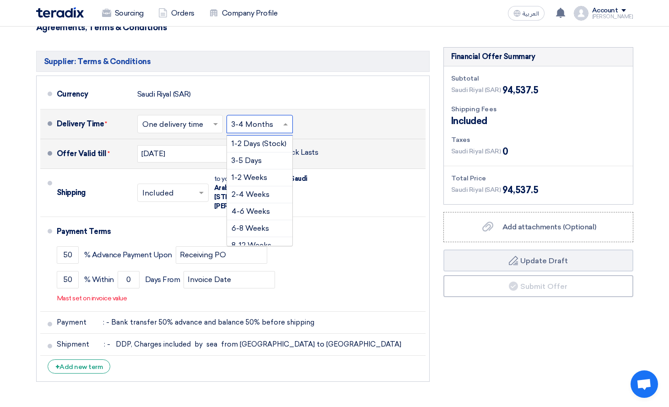
click at [281, 119] on span at bounding box center [286, 123] width 11 height 9
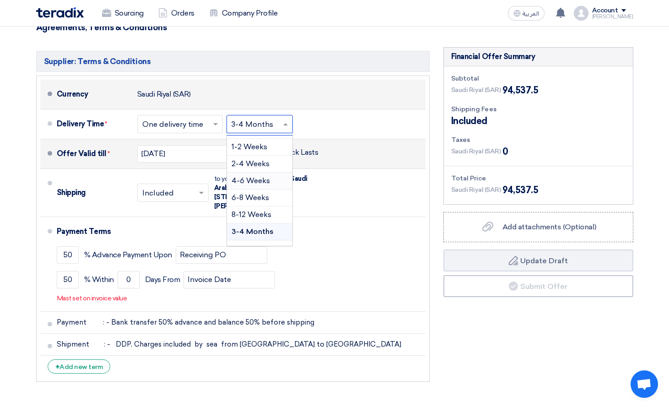
click at [339, 87] on div "Currency [GEOGRAPHIC_DATA] (SAR)" at bounding box center [239, 94] width 365 height 22
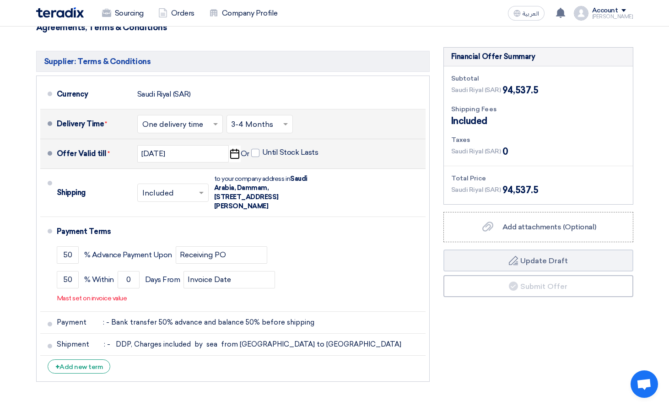
click at [333, 113] on div "Delivery Time * Choose delivery time ... × One delivery time × Choose delivery …" at bounding box center [239, 124] width 365 height 22
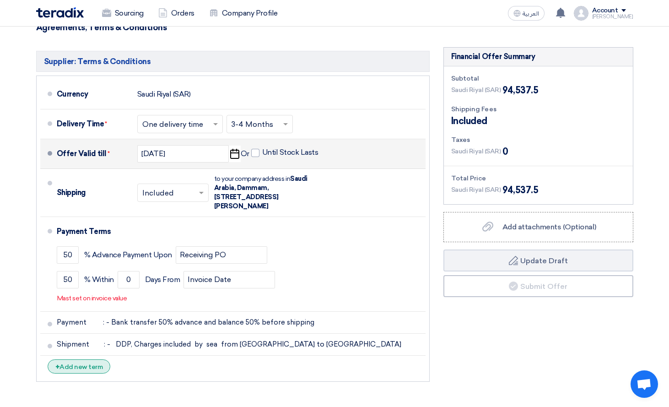
click at [86, 359] on div "+ Add new term" at bounding box center [79, 366] width 63 height 14
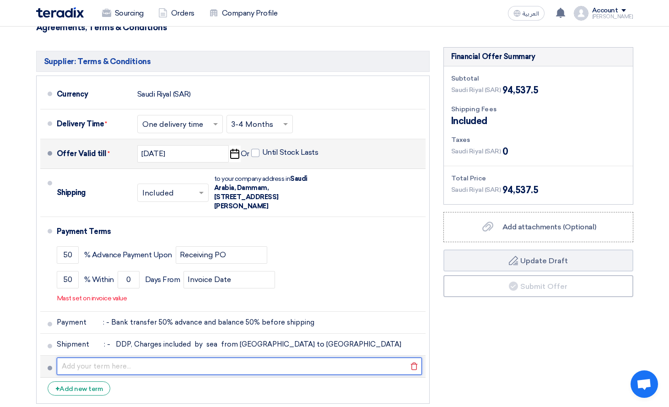
click at [132, 357] on input "text" at bounding box center [239, 365] width 365 height 17
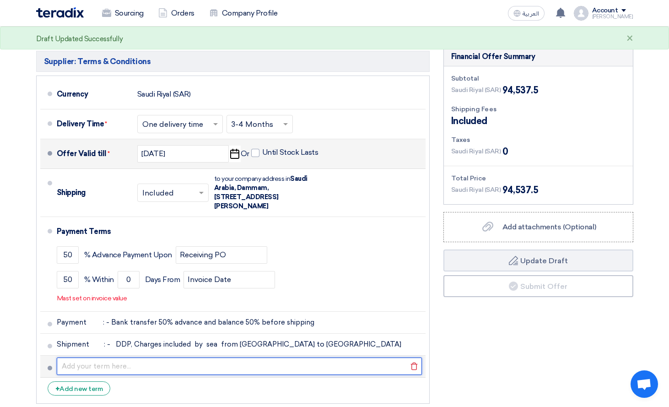
click at [121, 357] on input "text" at bounding box center [239, 365] width 365 height 17
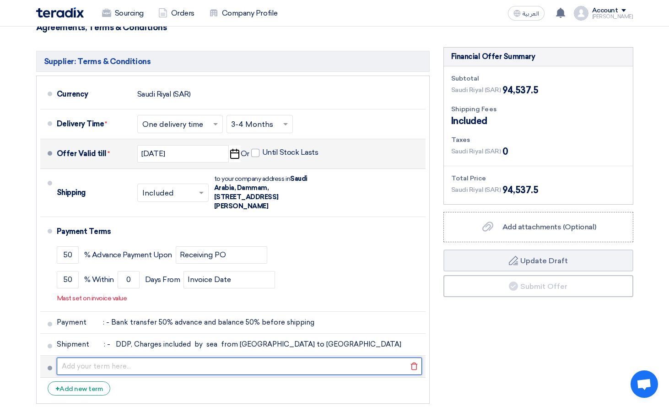
paste input "It is expected to be transported [DATE] and arrive at your warehouse by sea in …"
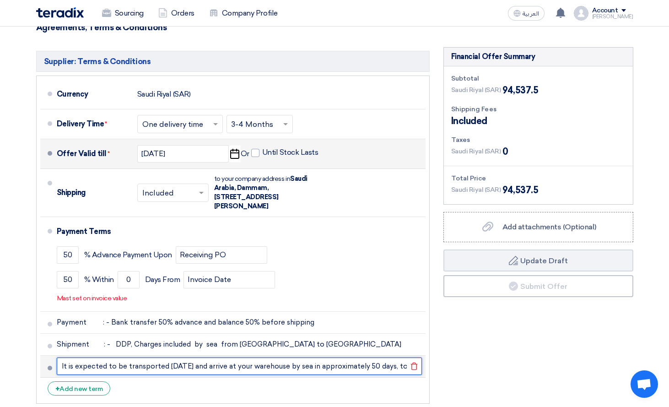
scroll to position [0, 46]
type input "It is expected to be transported [DATE] and arrive at your warehouse by sea in …"
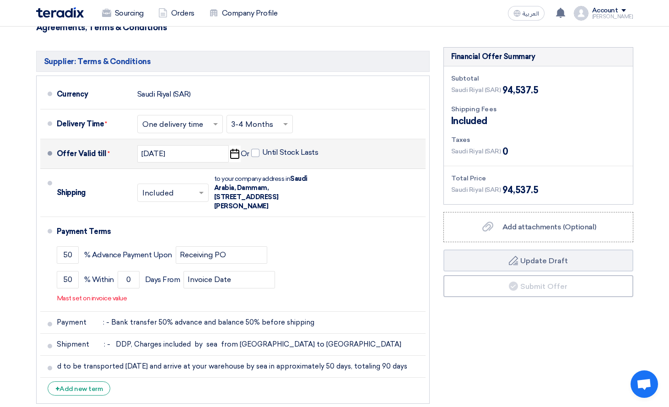
scroll to position [0, 0]
click at [200, 377] on li "+ Add new term" at bounding box center [232, 388] width 385 height 22
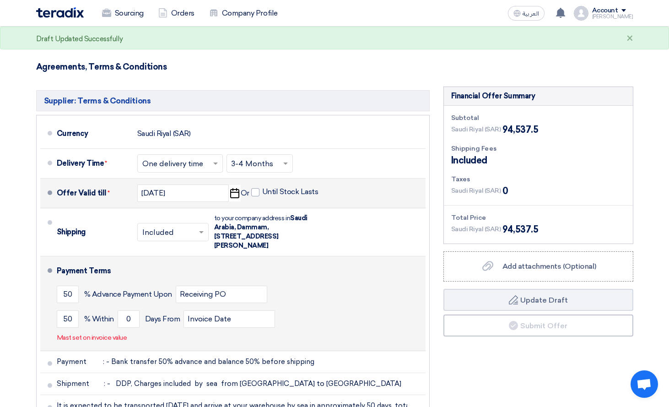
scroll to position [778, 0]
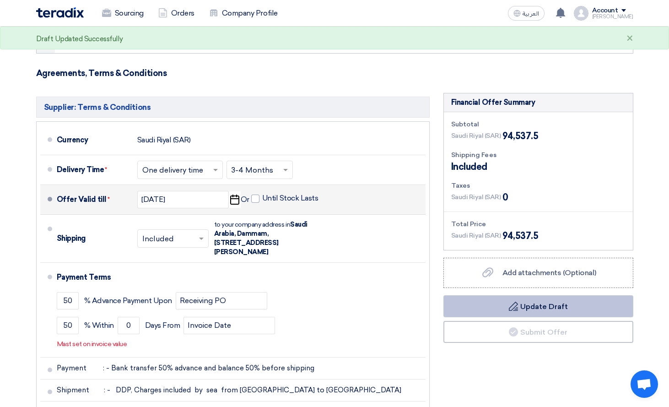
click at [524, 295] on button "Draft Update Draft" at bounding box center [538, 306] width 190 height 22
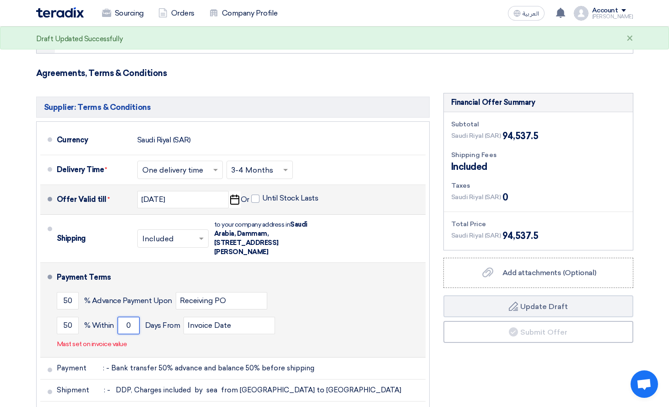
drag, startPoint x: 134, startPoint y: 315, endPoint x: 117, endPoint y: 315, distance: 16.9
click at [118, 317] on input "0" at bounding box center [129, 325] width 22 height 17
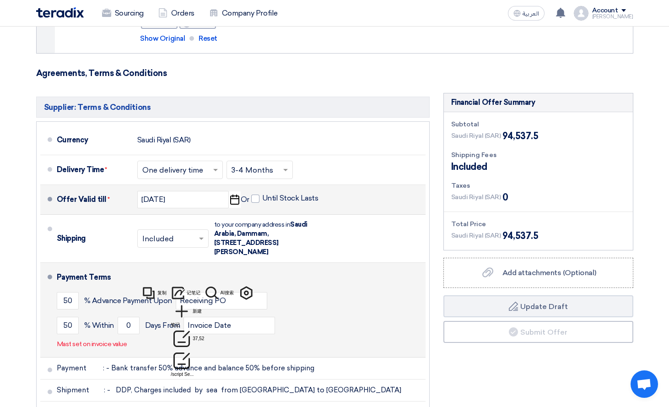
click at [235, 336] on div "Payment Terms 50 % Advance Payment Upon Receiving PO 50 % Within 0 Invoice Date" at bounding box center [239, 309] width 365 height 87
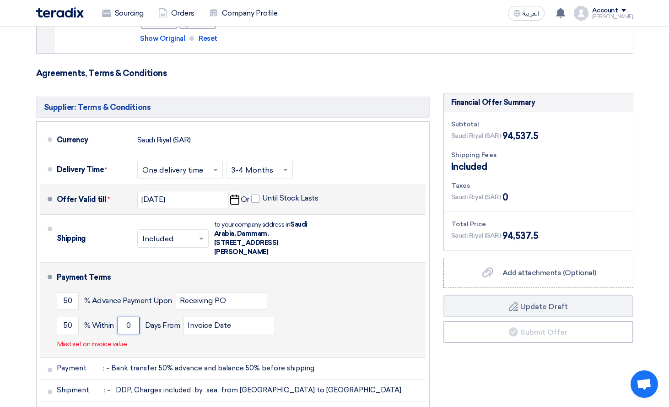
drag, startPoint x: 129, startPoint y: 314, endPoint x: 120, endPoint y: 315, distance: 9.2
click at [120, 317] on input "0" at bounding box center [129, 325] width 22 height 17
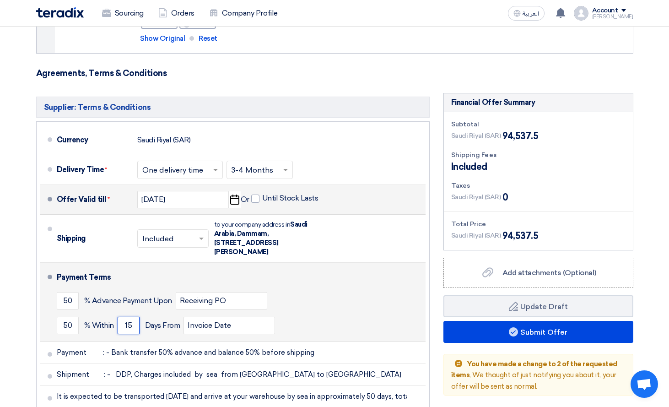
type input "15"
click at [350, 266] on div "Payment Terms" at bounding box center [236, 277] width 358 height 22
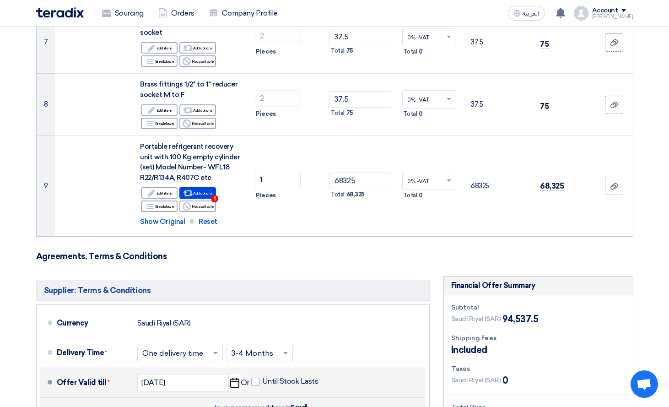
scroll to position [549, 0]
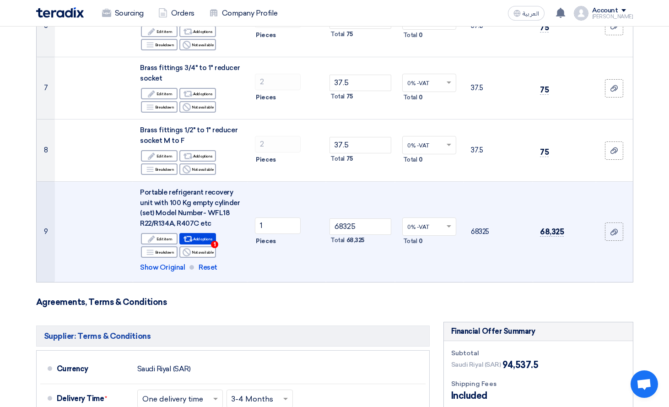
click at [267, 250] on td "1 Pieces" at bounding box center [287, 232] width 78 height 100
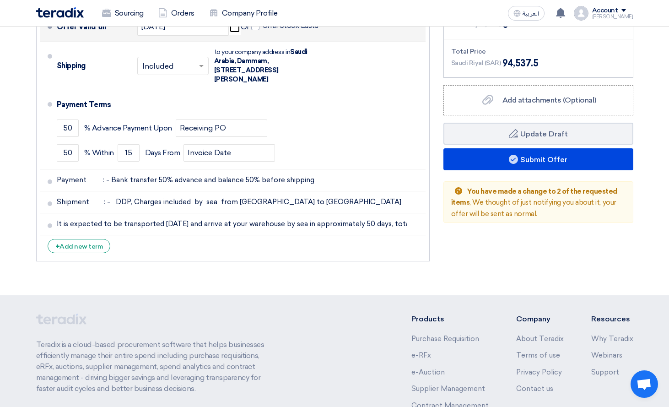
scroll to position [961, 0]
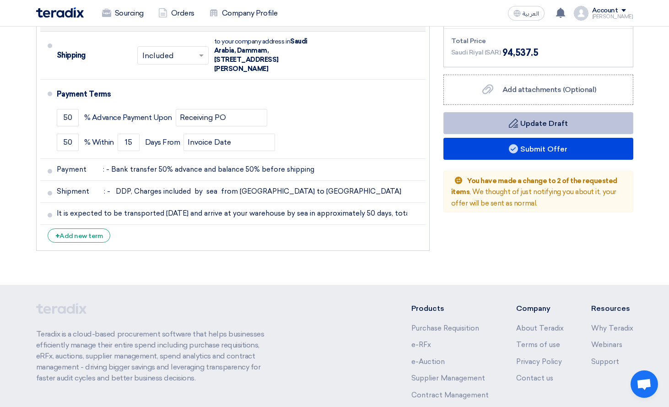
click at [548, 112] on button "Draft Update Draft" at bounding box center [538, 123] width 190 height 22
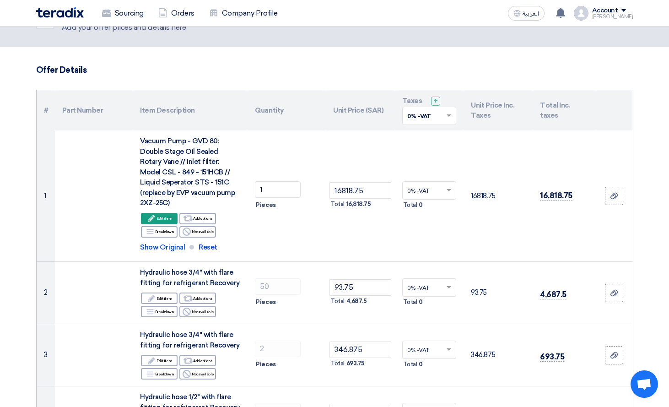
scroll to position [0, 0]
